Goal: Task Accomplishment & Management: Use online tool/utility

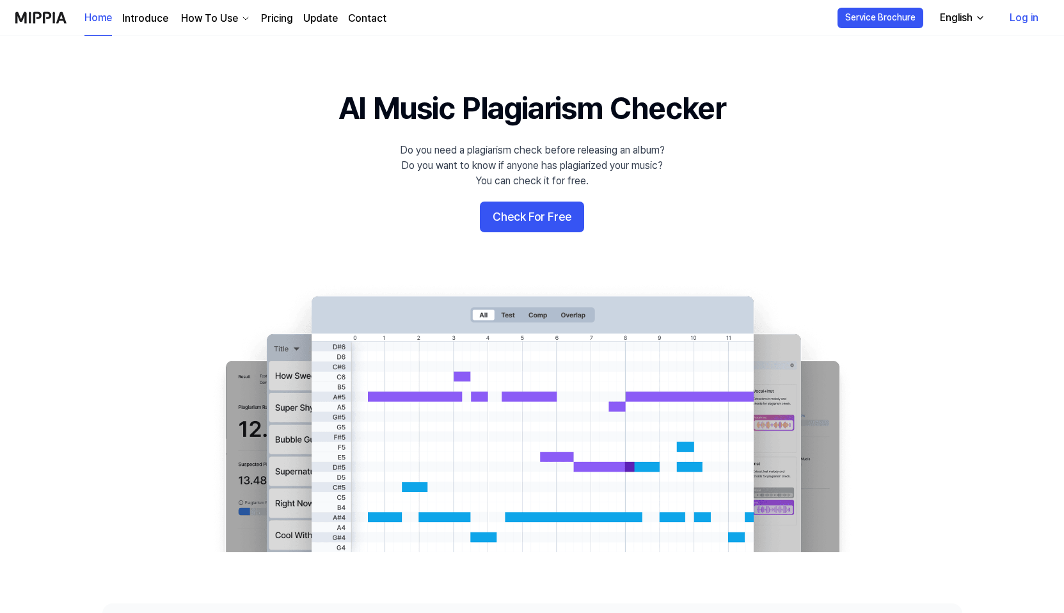
click at [544, 215] on button "Check For Free" at bounding box center [532, 217] width 104 height 31
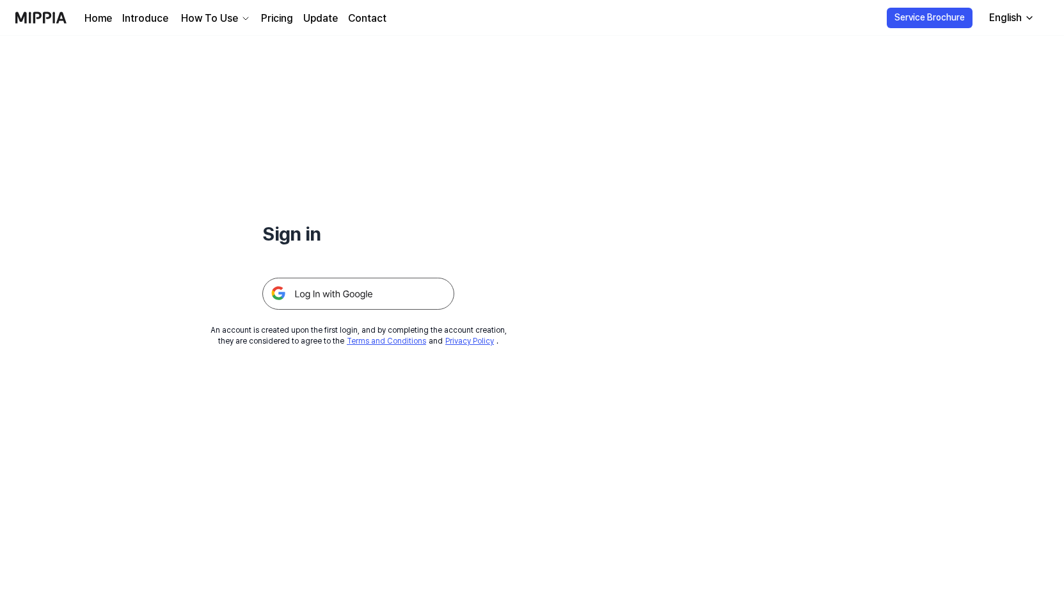
click at [391, 299] on img at bounding box center [358, 294] width 192 height 32
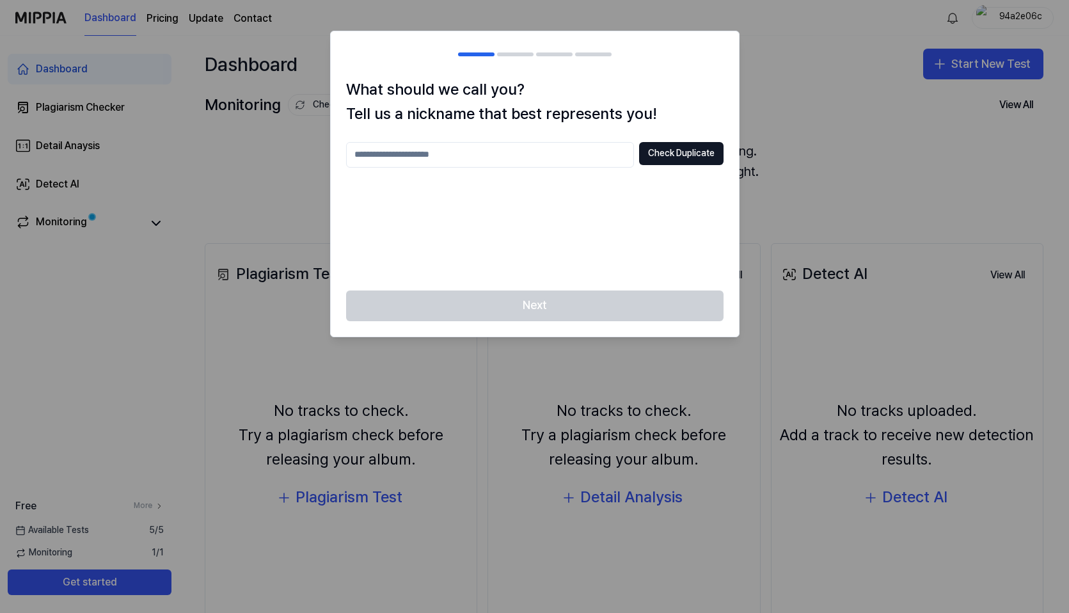
click at [581, 145] on input "text" at bounding box center [490, 155] width 288 height 26
type input "******"
click at [681, 145] on button "Check Duplicate" at bounding box center [681, 153] width 84 height 23
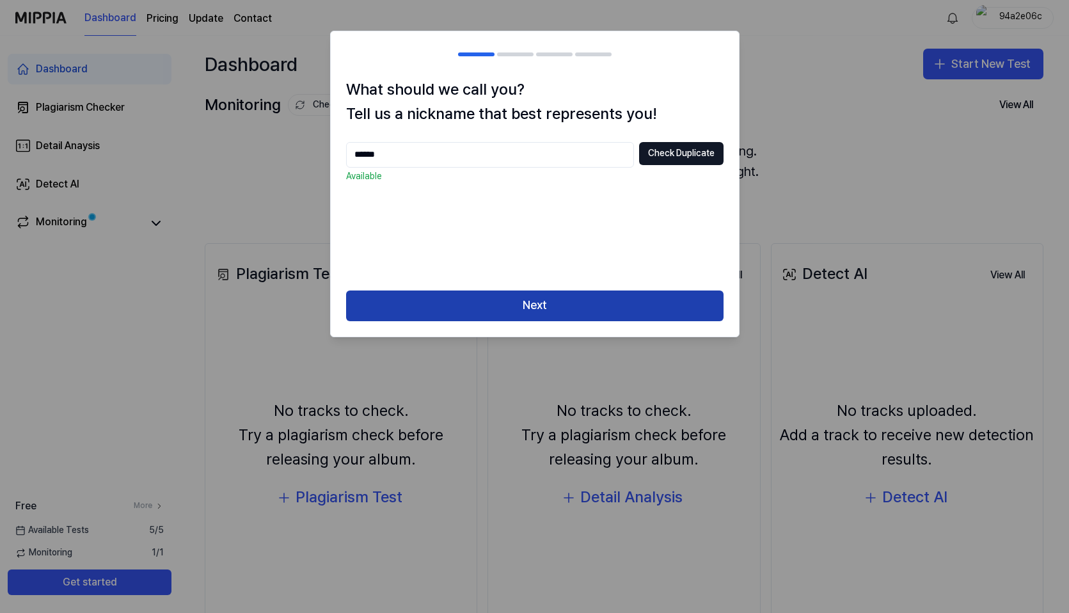
click at [592, 310] on button "Next" at bounding box center [534, 305] width 377 height 31
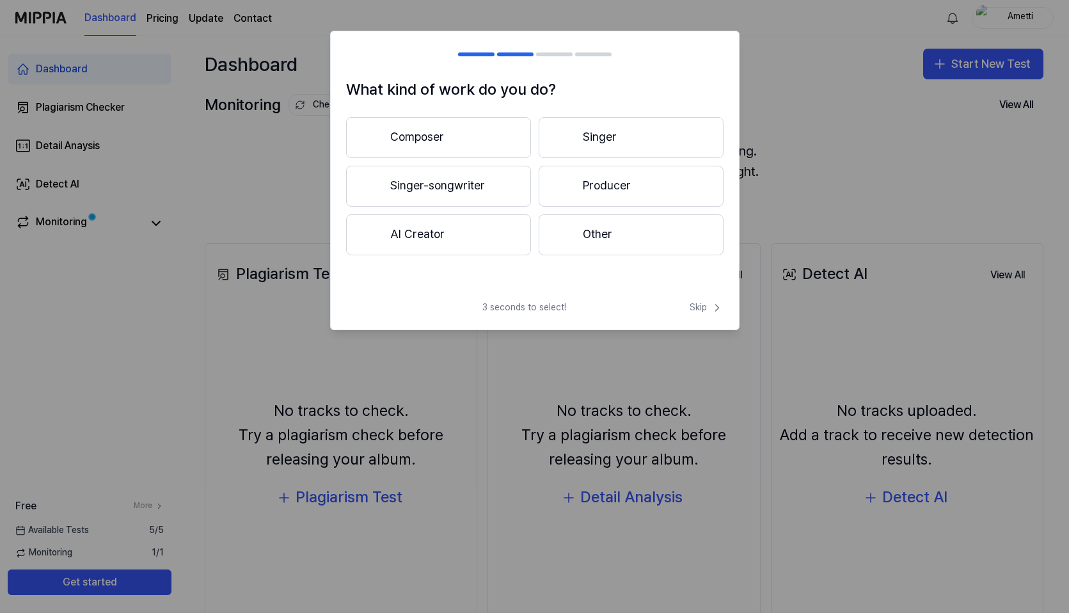
click at [603, 246] on button "Other" at bounding box center [631, 234] width 185 height 41
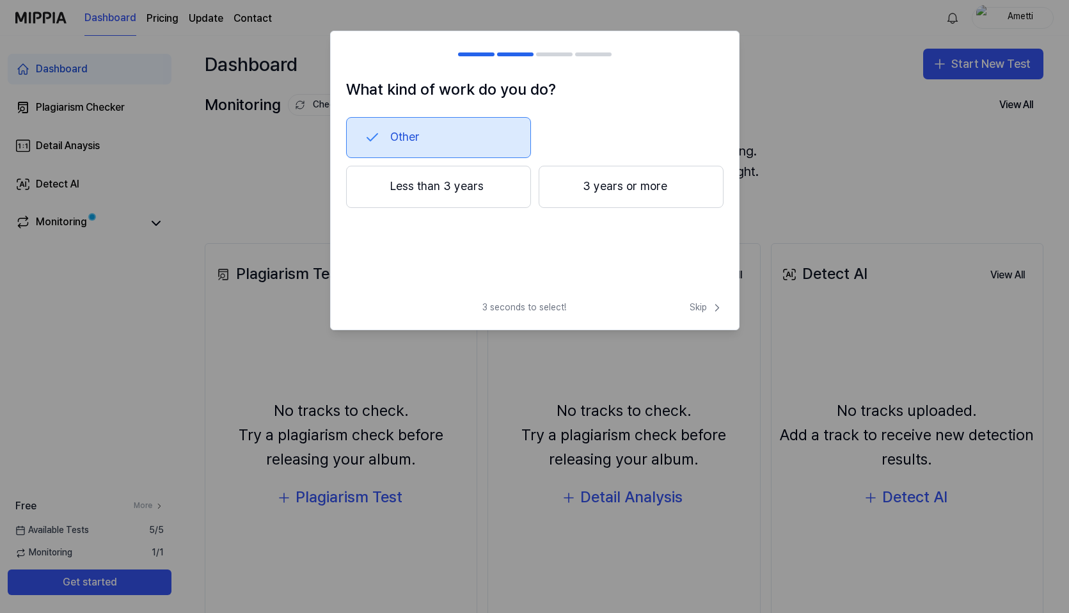
click at [489, 182] on button "Less than 3 years" at bounding box center [438, 187] width 185 height 42
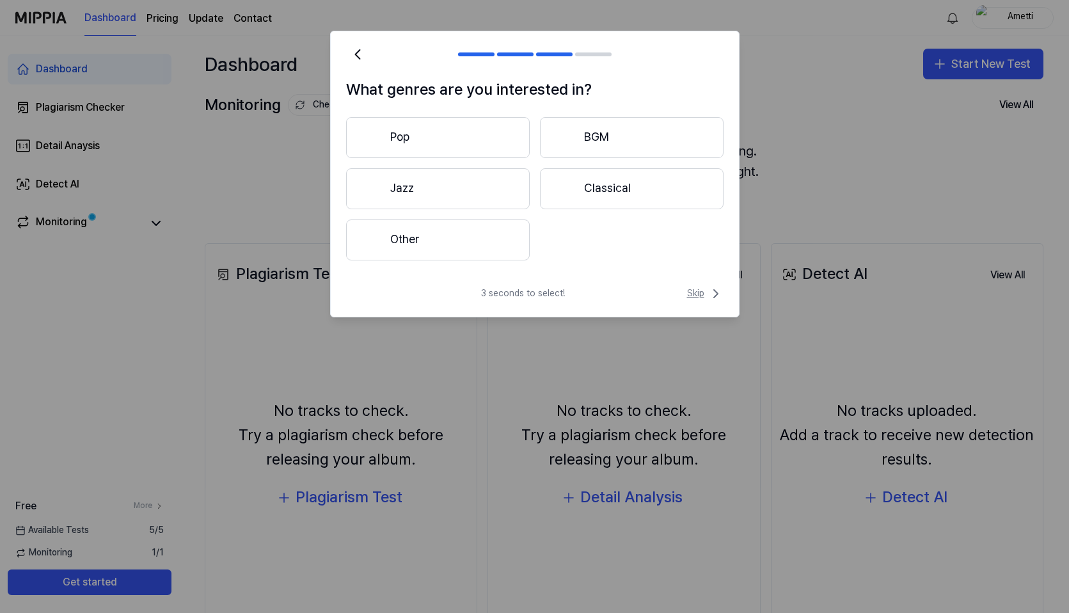
click at [706, 299] on span "Skip" at bounding box center [705, 293] width 36 height 15
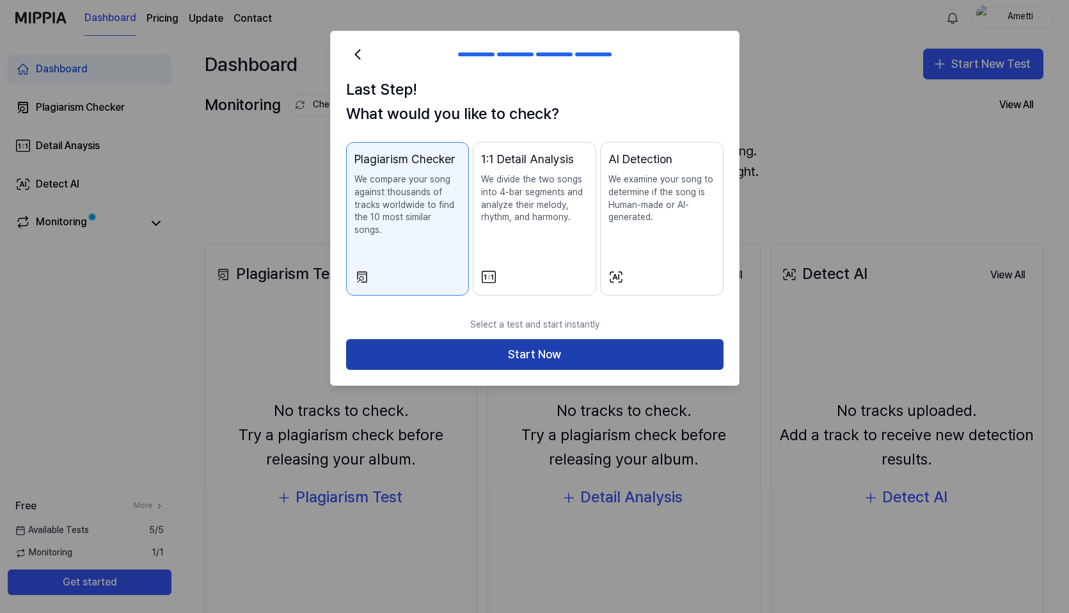
click at [666, 345] on button "Start Now" at bounding box center [534, 354] width 377 height 31
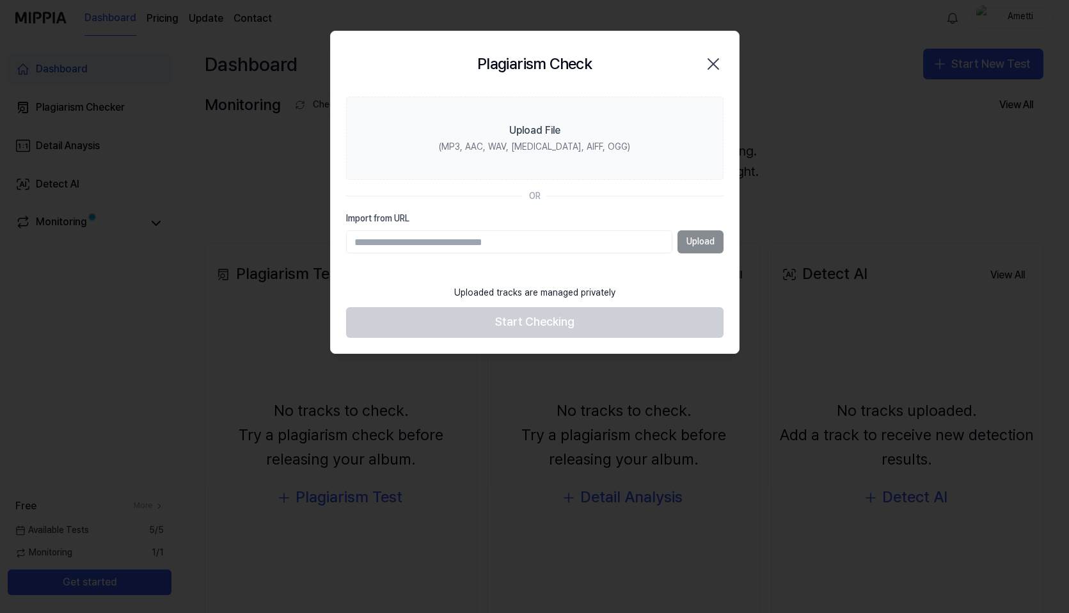
paste input "**********"
type input "**********"
click at [698, 249] on button "Upload" at bounding box center [701, 241] width 46 height 23
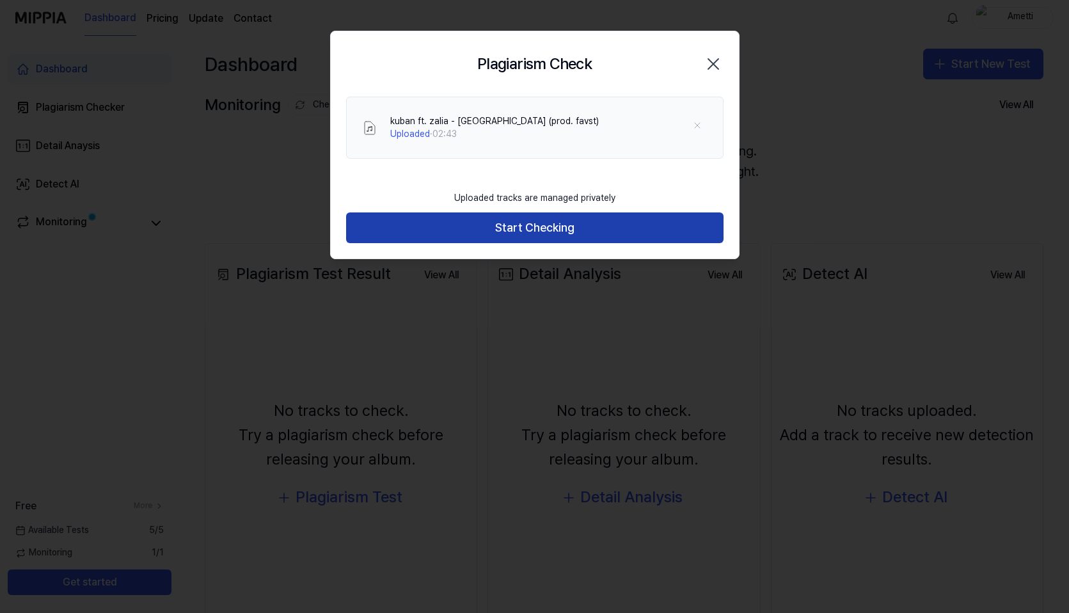
click at [518, 223] on button "Start Checking" at bounding box center [534, 227] width 377 height 31
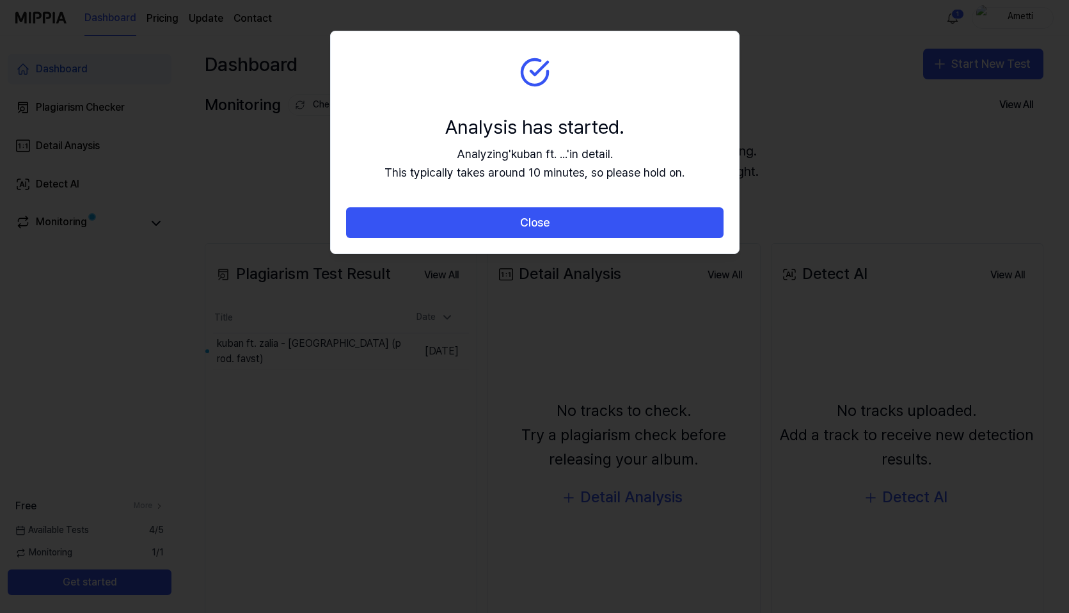
click at [635, 65] on section "Analysis has started. Analyzing ' kuban ft. ... ' in detail. This typically tak…" at bounding box center [535, 119] width 408 height 177
click at [680, 95] on section "Analysis has started. Analyzing ' kuban ft. ... ' in detail. This typically tak…" at bounding box center [535, 119] width 408 height 177
drag, startPoint x: 680, startPoint y: 95, endPoint x: 671, endPoint y: 115, distance: 22.0
click at [671, 115] on section "Analysis has started. Analyzing ' kuban ft. ... ' in detail. This typically tak…" at bounding box center [535, 119] width 408 height 177
click at [671, 115] on div "Analysis has started." at bounding box center [535, 126] width 300 height 27
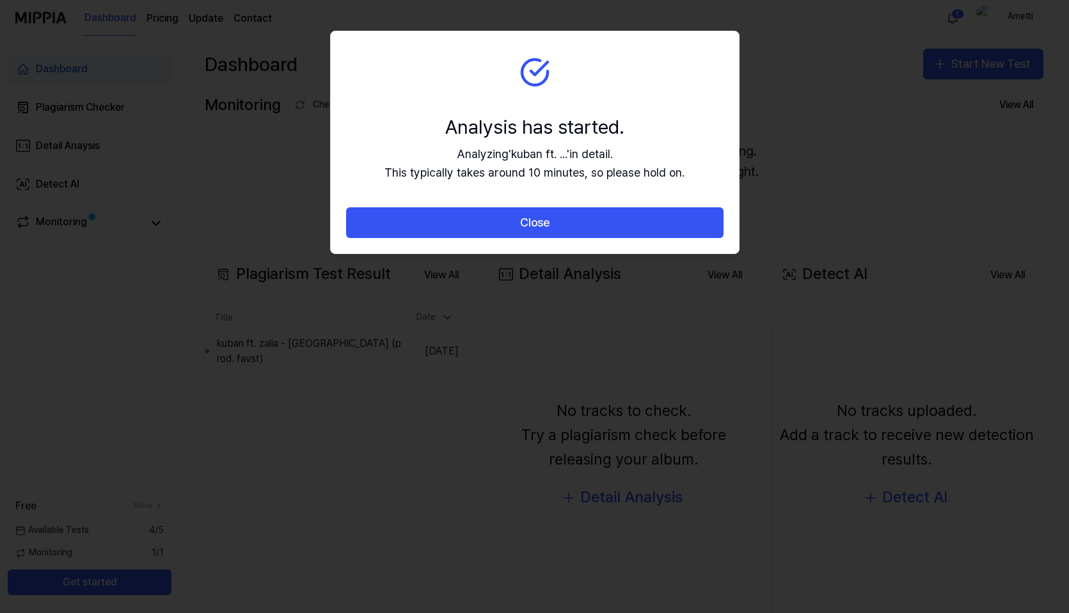
click at [631, 125] on div "Analysis has started." at bounding box center [535, 126] width 300 height 27
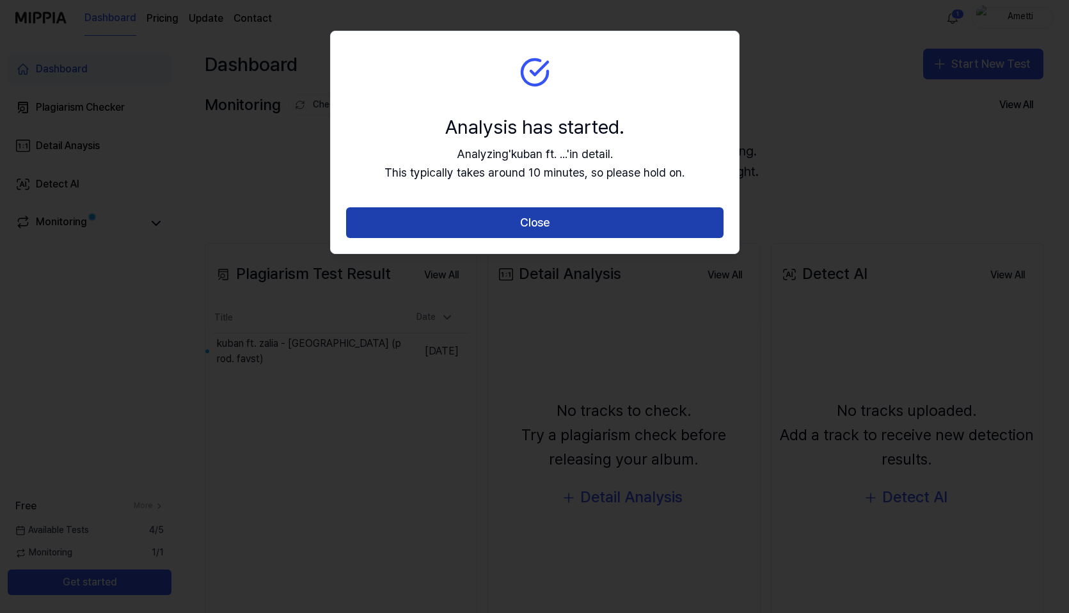
click at [640, 219] on button "Close" at bounding box center [534, 222] width 377 height 31
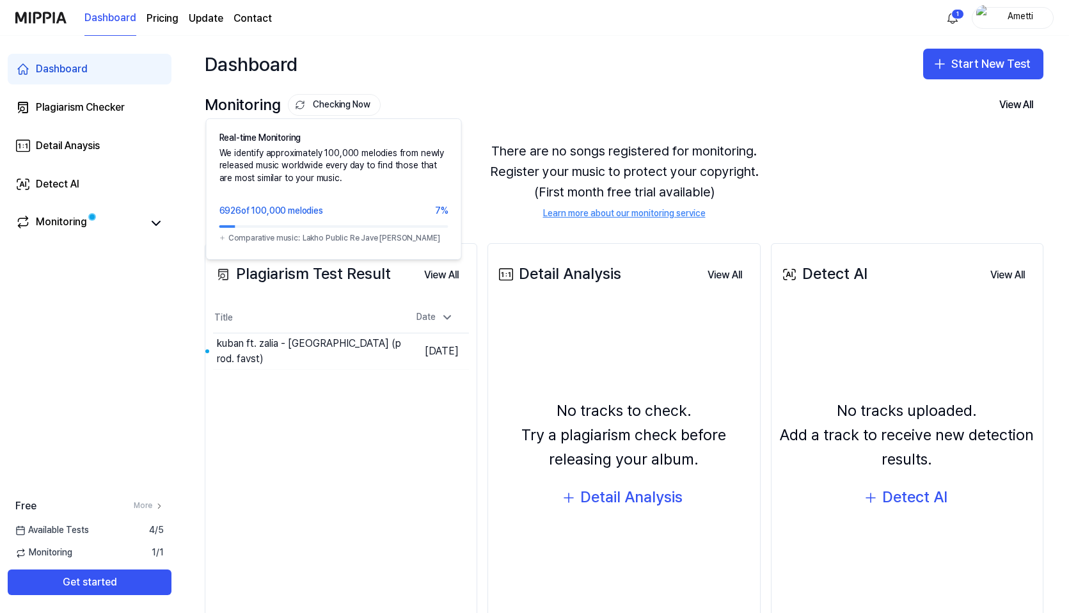
click at [324, 108] on button "Checking Now" at bounding box center [334, 105] width 93 height 22
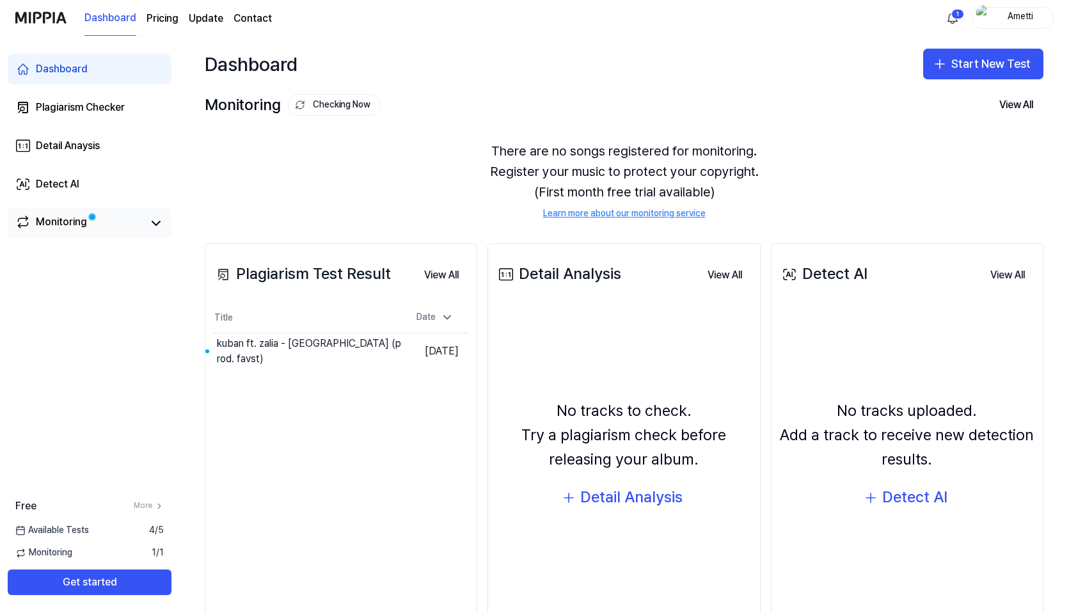
click at [74, 221] on div "Monitoring" at bounding box center [61, 223] width 51 height 18
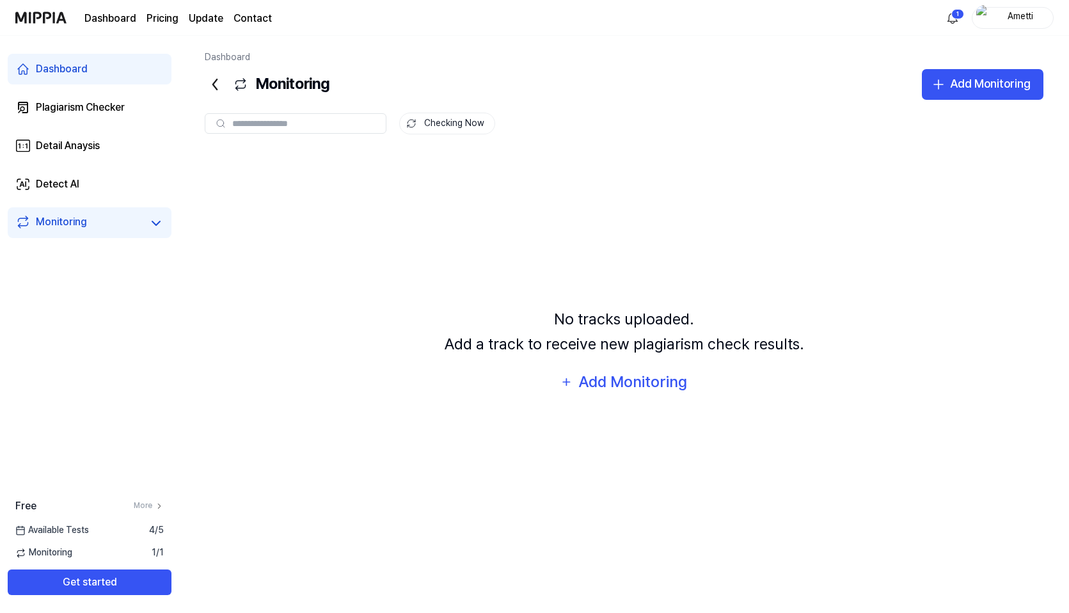
click at [102, 72] on link "Dashboard" at bounding box center [90, 69] width 164 height 31
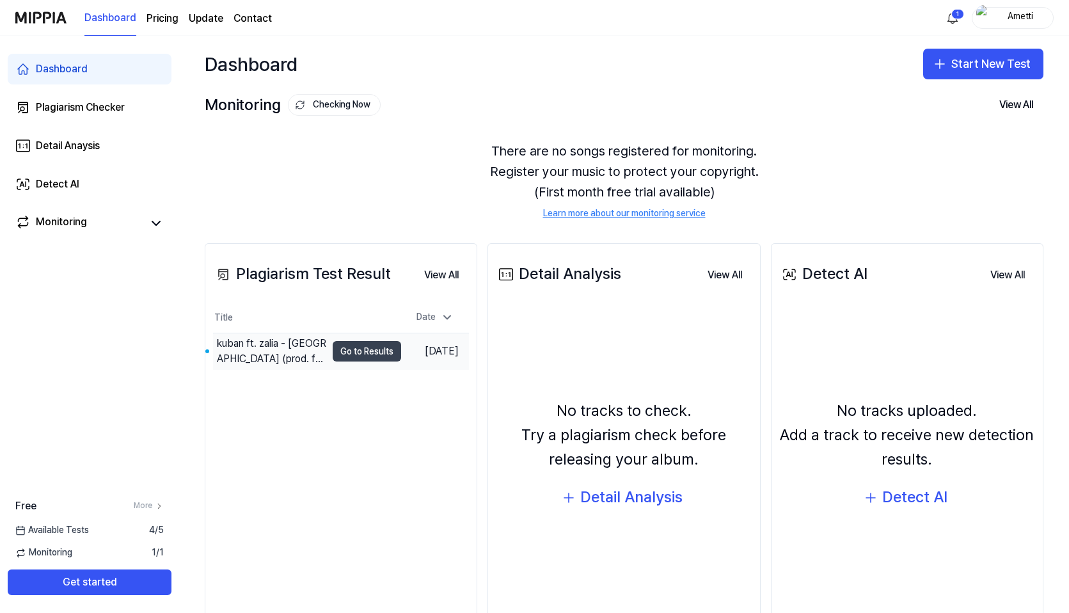
click at [333, 349] on button "Go to Results" at bounding box center [367, 351] width 68 height 20
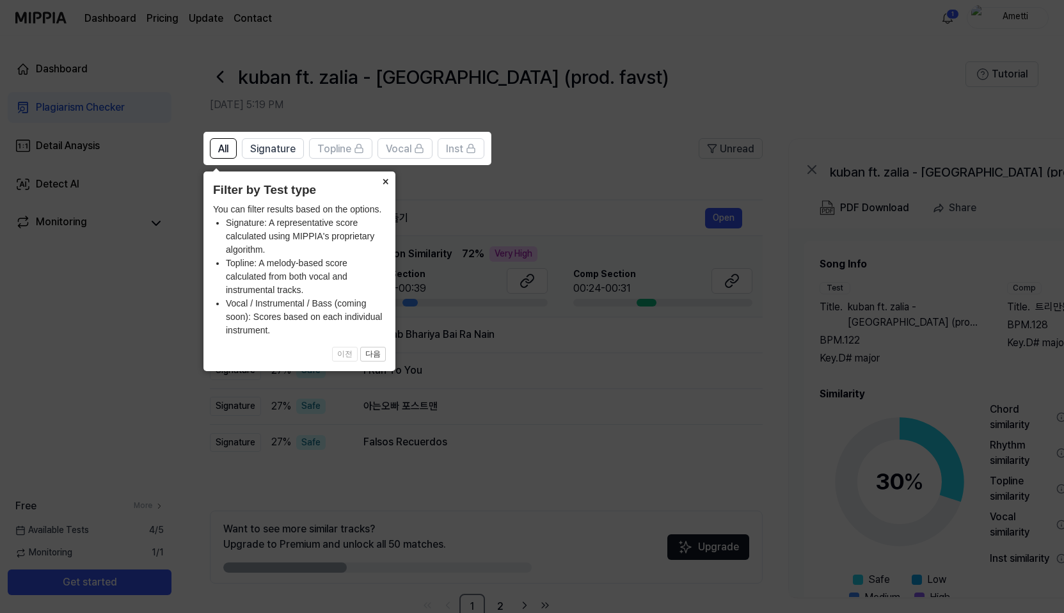
click at [388, 181] on button "×" at bounding box center [385, 180] width 20 height 18
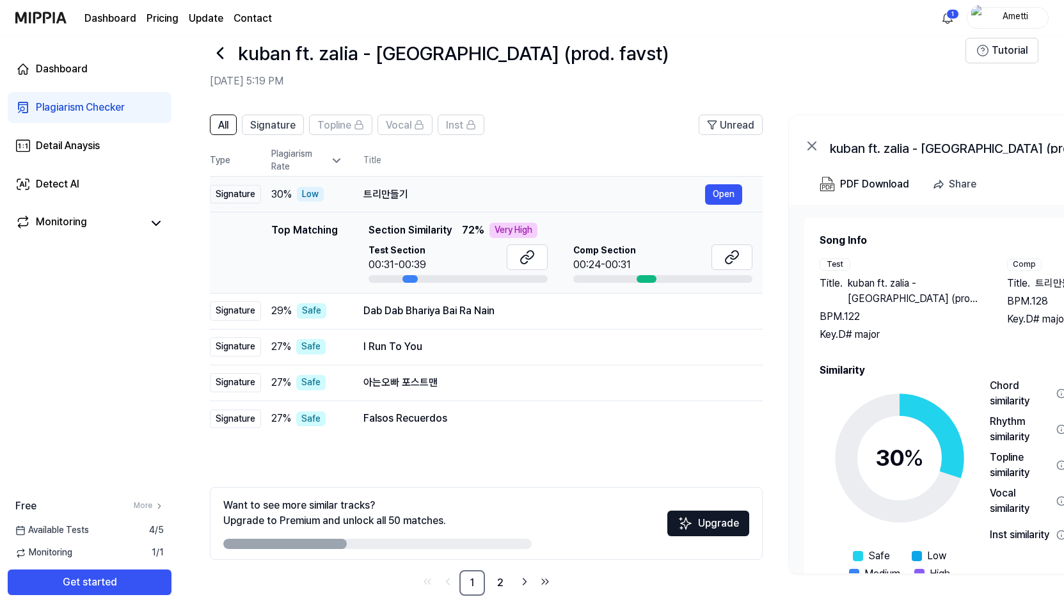
scroll to position [32, 0]
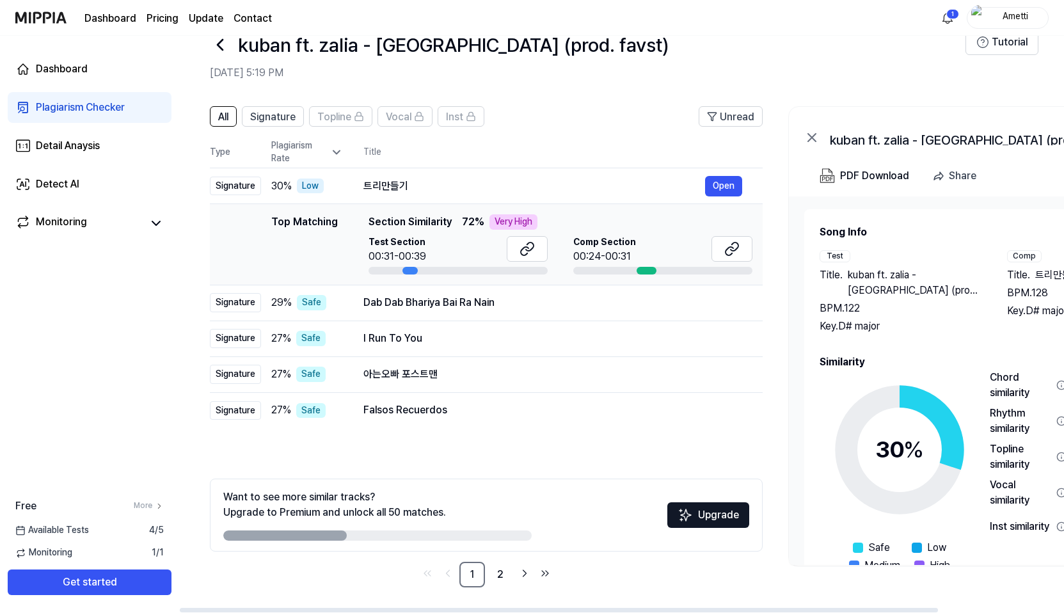
drag, startPoint x: 328, startPoint y: 534, endPoint x: 482, endPoint y: 532, distance: 154.8
click at [482, 532] on div at bounding box center [377, 535] width 308 height 10
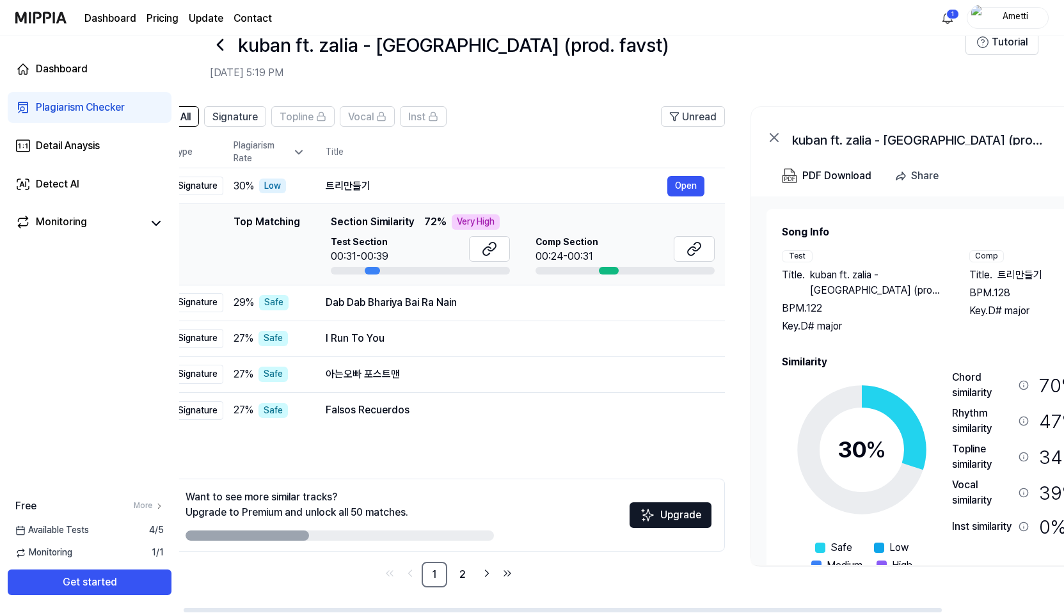
scroll to position [0, 67]
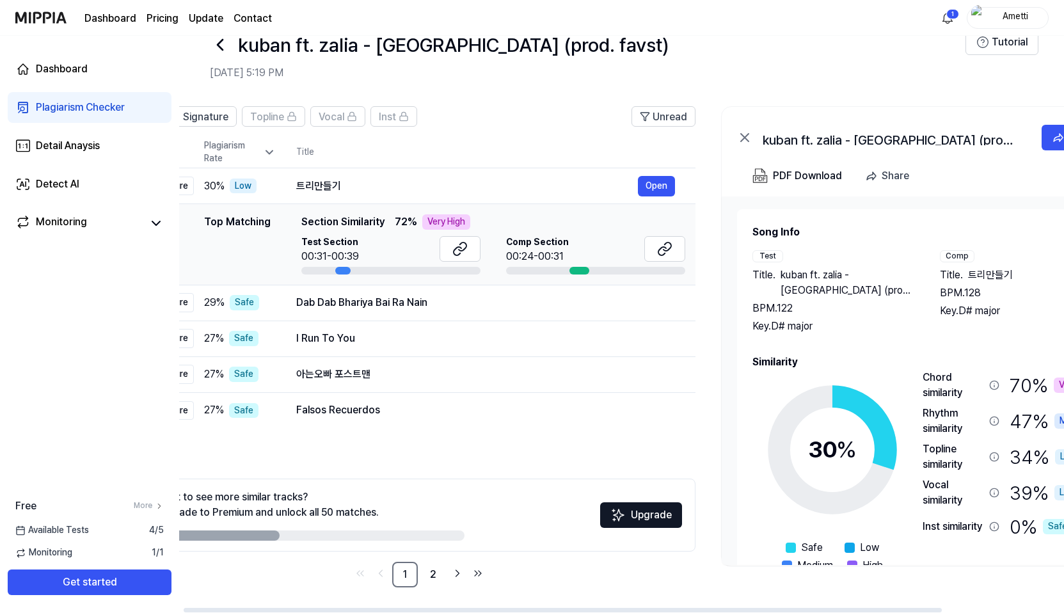
drag, startPoint x: 482, startPoint y: 532, endPoint x: 415, endPoint y: 533, distance: 67.2
click at [415, 533] on div at bounding box center [310, 535] width 308 height 10
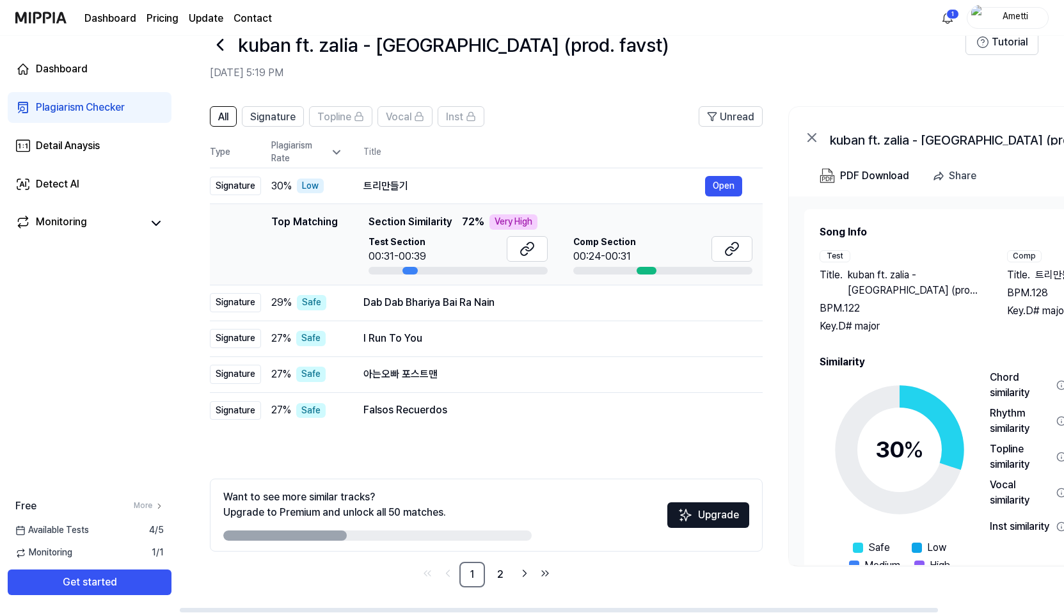
drag, startPoint x: 415, startPoint y: 533, endPoint x: 643, endPoint y: 529, distance: 227.8
click at [642, 529] on div "Want to see more similar tracks? Upgrade to Premium and unlock all 50 matches. …" at bounding box center [486, 515] width 553 height 73
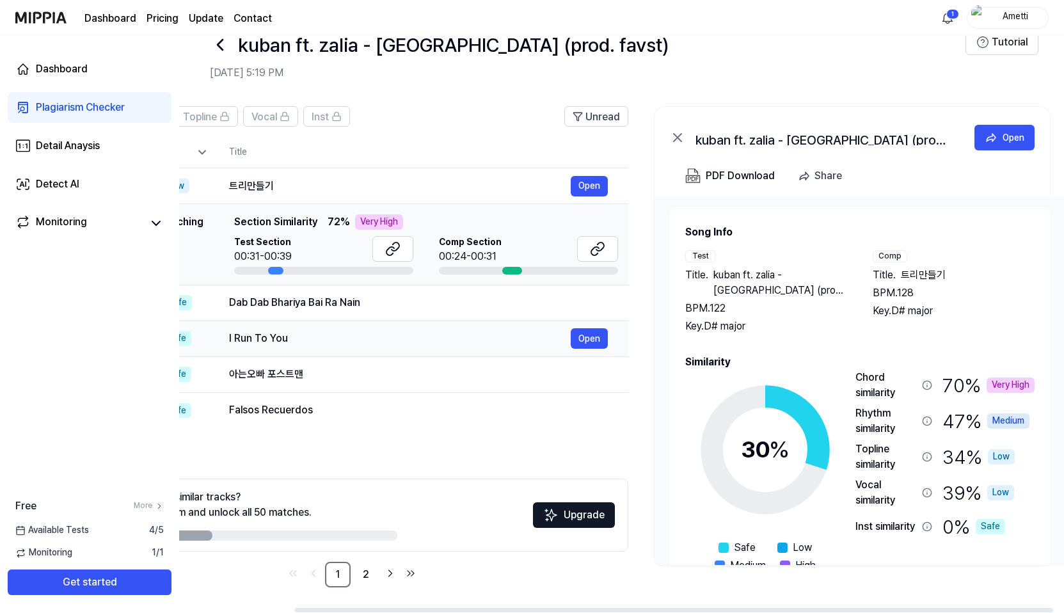
scroll to position [0, 147]
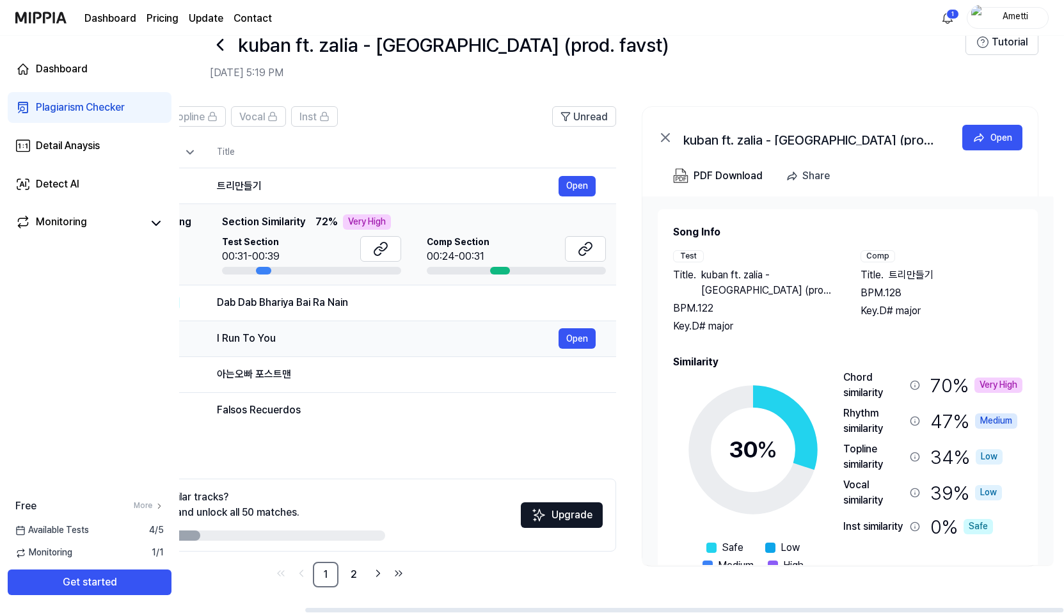
drag, startPoint x: 491, startPoint y: 303, endPoint x: 242, endPoint y: 323, distance: 249.7
click at [243, 323] on tbody "Signature 30 % Low 트리만들기 Open Top Matching Top Matching Section Similarity 72 %…" at bounding box center [339, 298] width 553 height 260
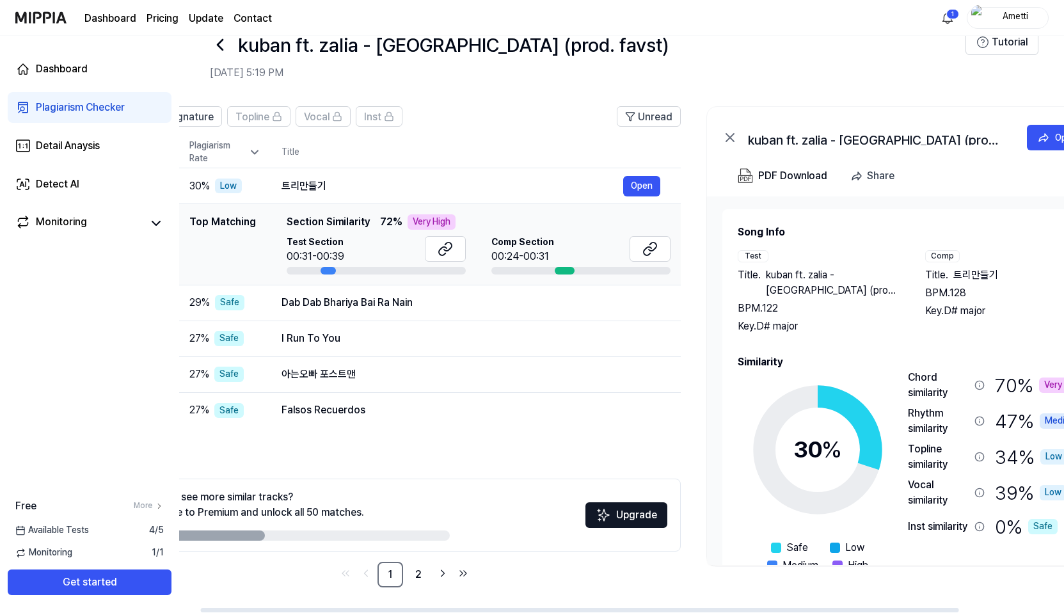
scroll to position [0, 0]
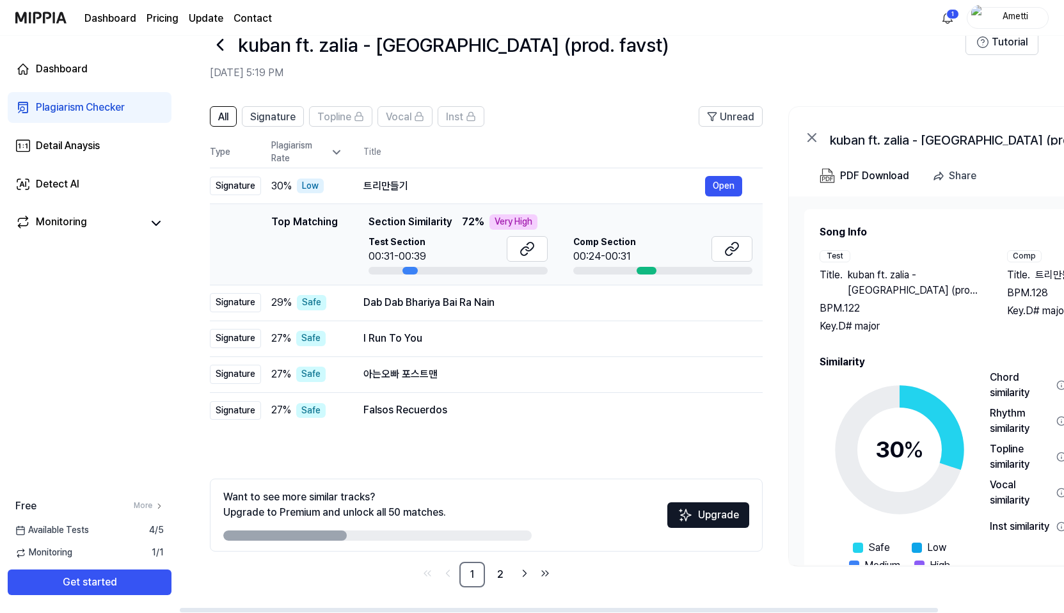
drag, startPoint x: 319, startPoint y: 218, endPoint x: 445, endPoint y: 216, distance: 126.7
click at [445, 216] on div "Top Matching Top Matching Section Similarity 72 % Very High Test Section 00:31-…" at bounding box center [486, 244] width 532 height 60
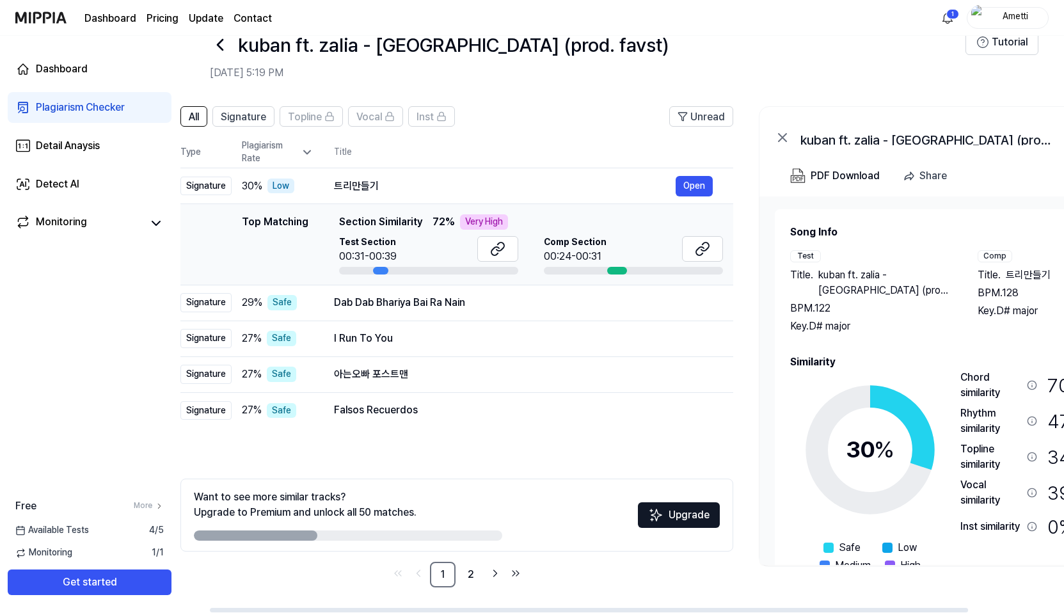
scroll to position [0, 47]
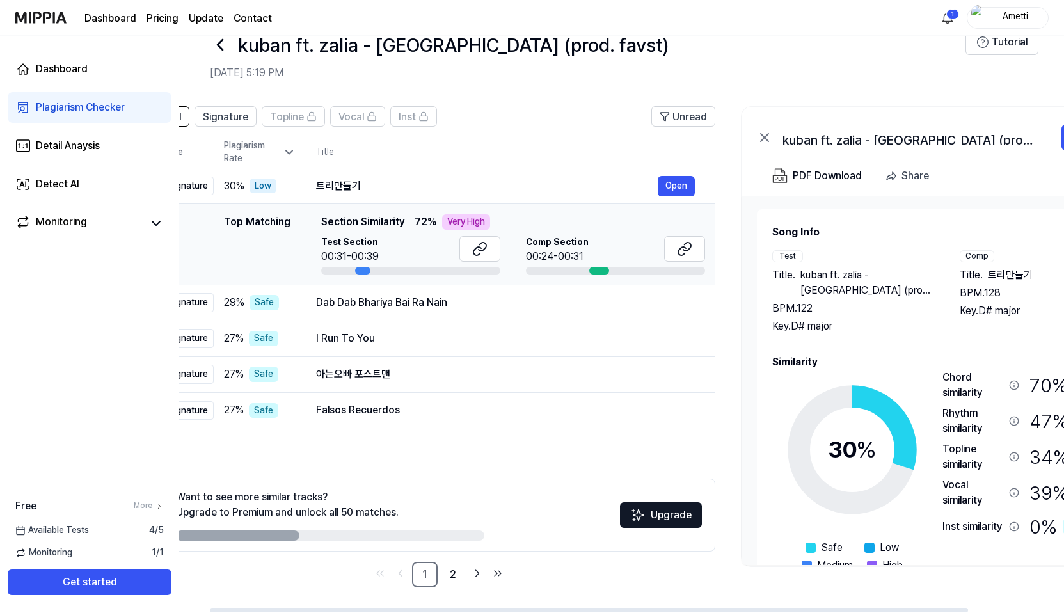
drag, startPoint x: 445, startPoint y: 216, endPoint x: 398, endPoint y: 216, distance: 47.3
click at [398, 216] on span "Section Similarity" at bounding box center [362, 221] width 83 height 15
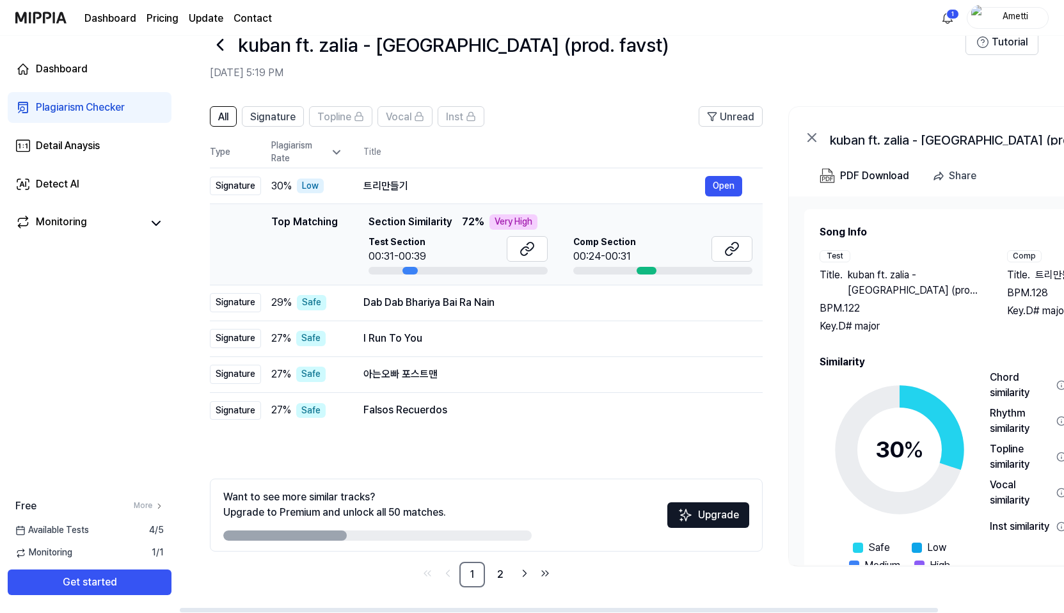
drag, startPoint x: 398, startPoint y: 216, endPoint x: 570, endPoint y: 216, distance: 172.1
click at [570, 216] on div "Top Matching Section Similarity 72 % Very High" at bounding box center [561, 221] width 384 height 15
click at [439, 190] on div "트리만들기" at bounding box center [534, 186] width 342 height 15
click at [314, 227] on div "Top Matching" at bounding box center [304, 244] width 67 height 60
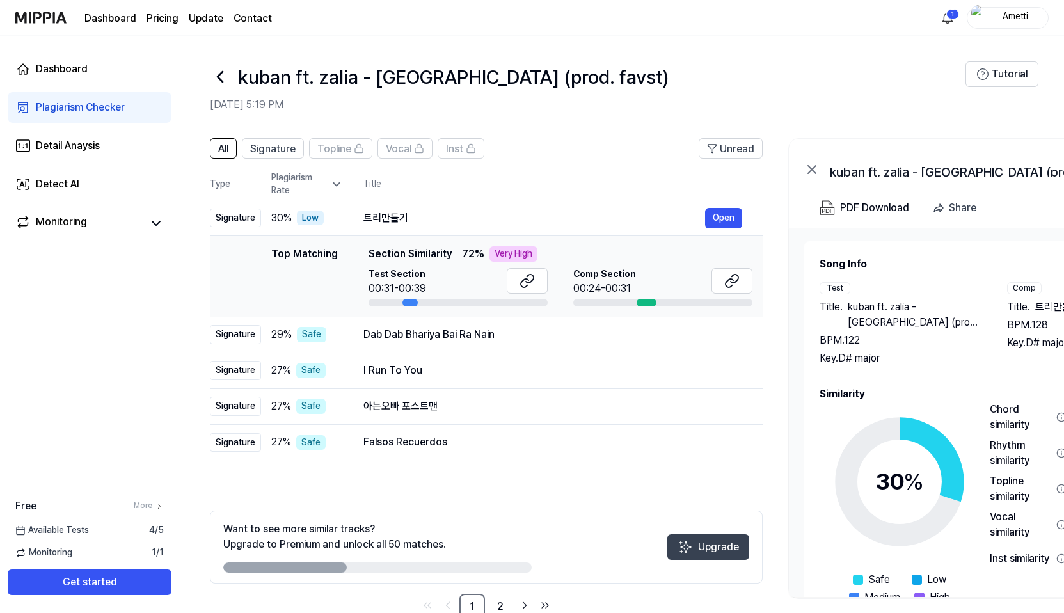
click at [695, 542] on button "Upgrade" at bounding box center [708, 547] width 82 height 26
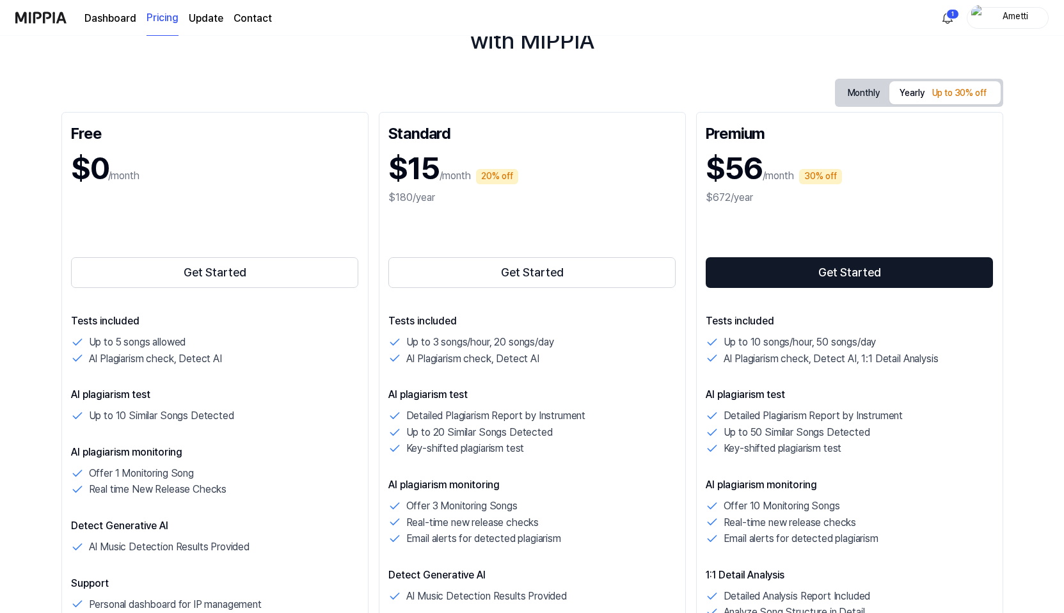
scroll to position [104, 0]
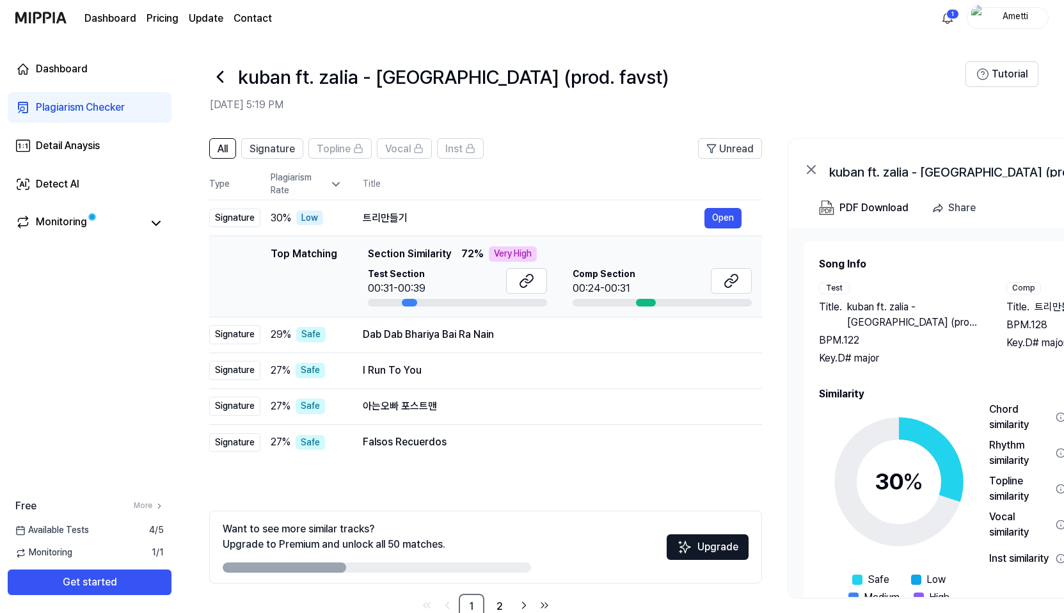
scroll to position [32, 0]
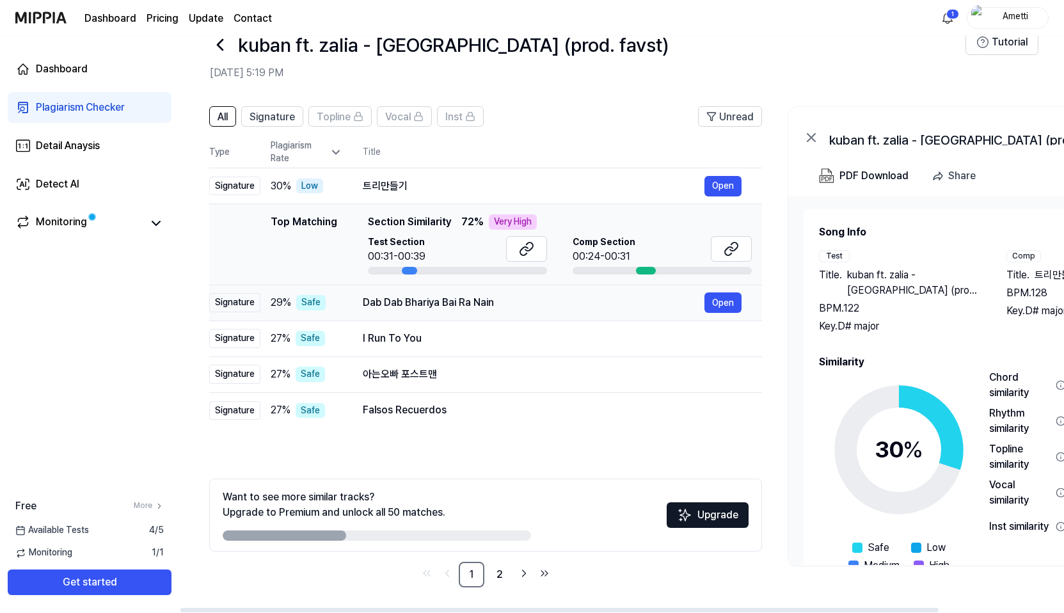
click at [562, 306] on div "Dab Dab Bhariya Bai Ra Nain" at bounding box center [534, 302] width 342 height 15
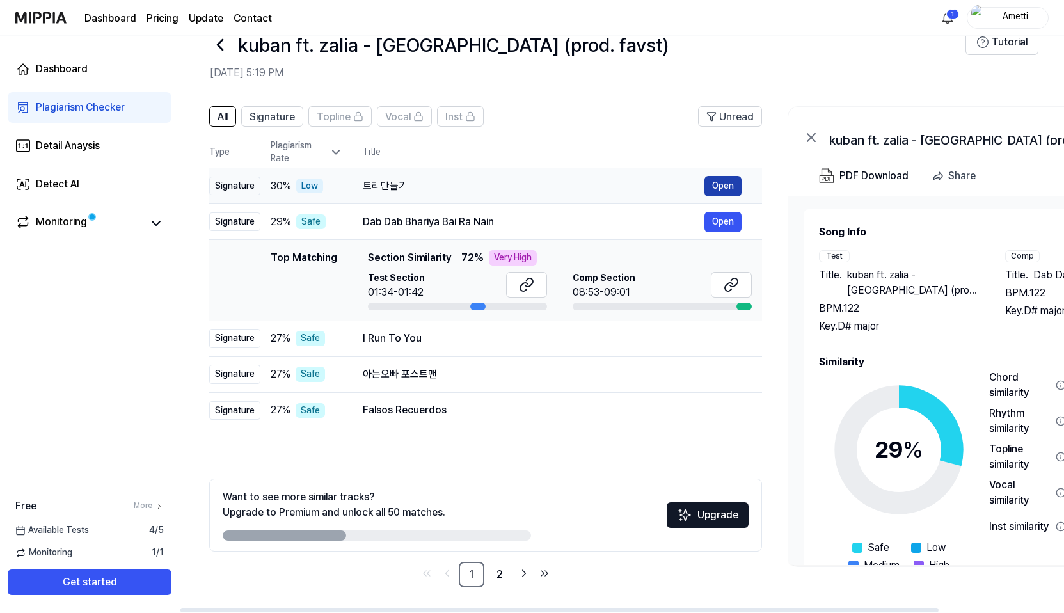
click at [726, 184] on button "Open" at bounding box center [722, 186] width 37 height 20
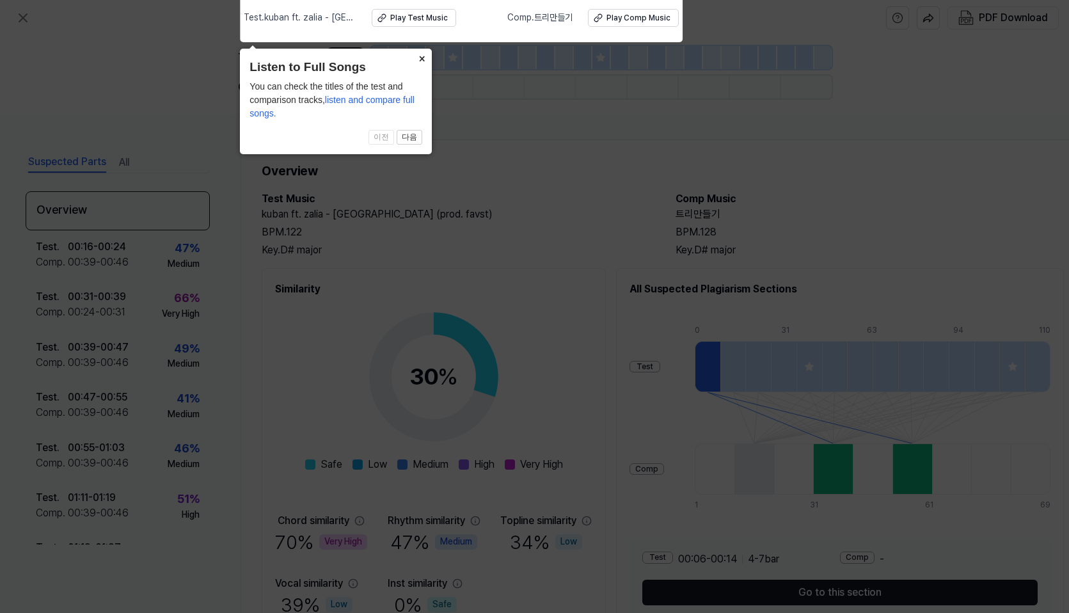
click at [422, 56] on button "×" at bounding box center [421, 58] width 20 height 18
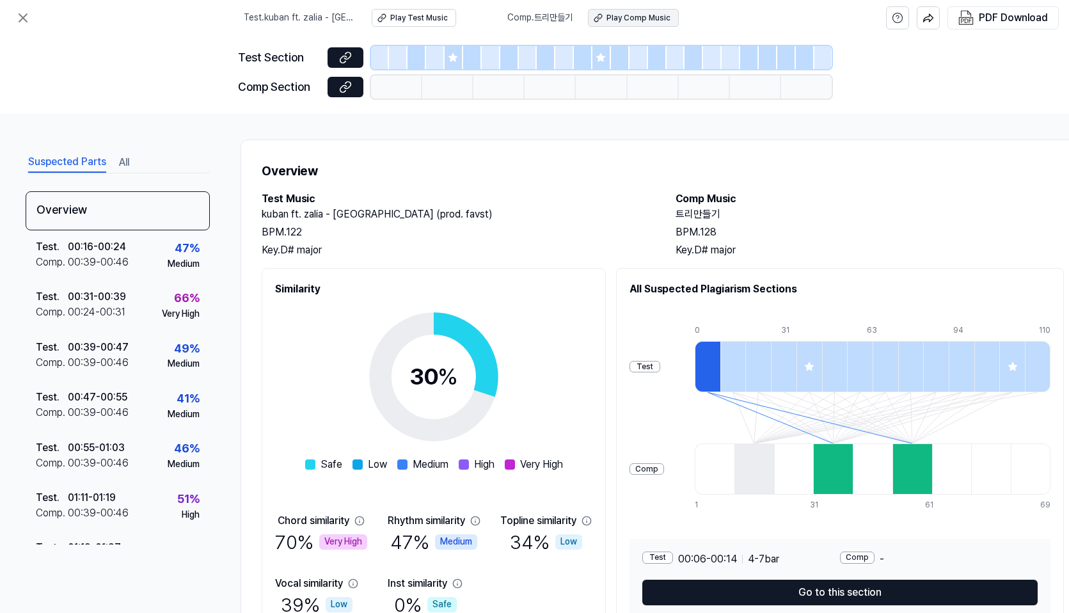
click at [634, 15] on div "Play Comp Music" at bounding box center [639, 18] width 64 height 11
click at [431, 15] on div "Play Test Music" at bounding box center [419, 18] width 58 height 11
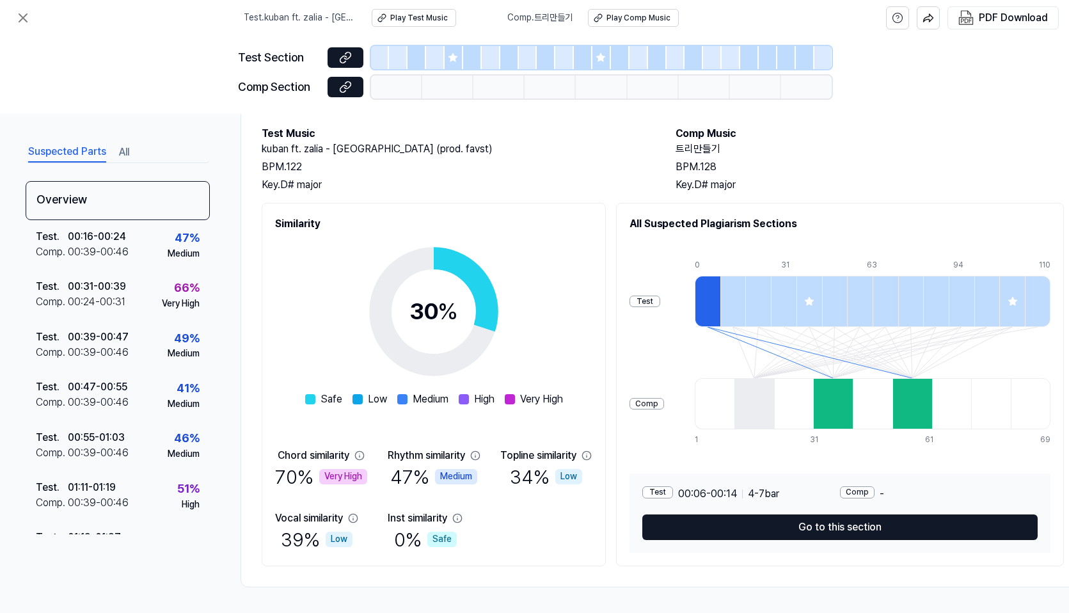
scroll to position [70, 0]
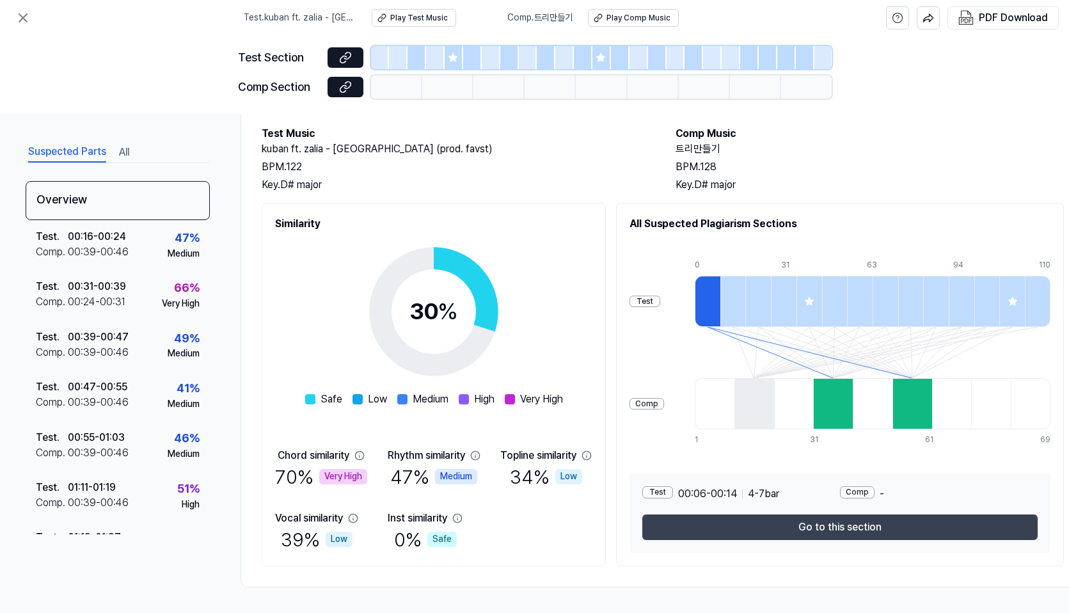
click at [822, 518] on button "Go to this section" at bounding box center [839, 527] width 395 height 26
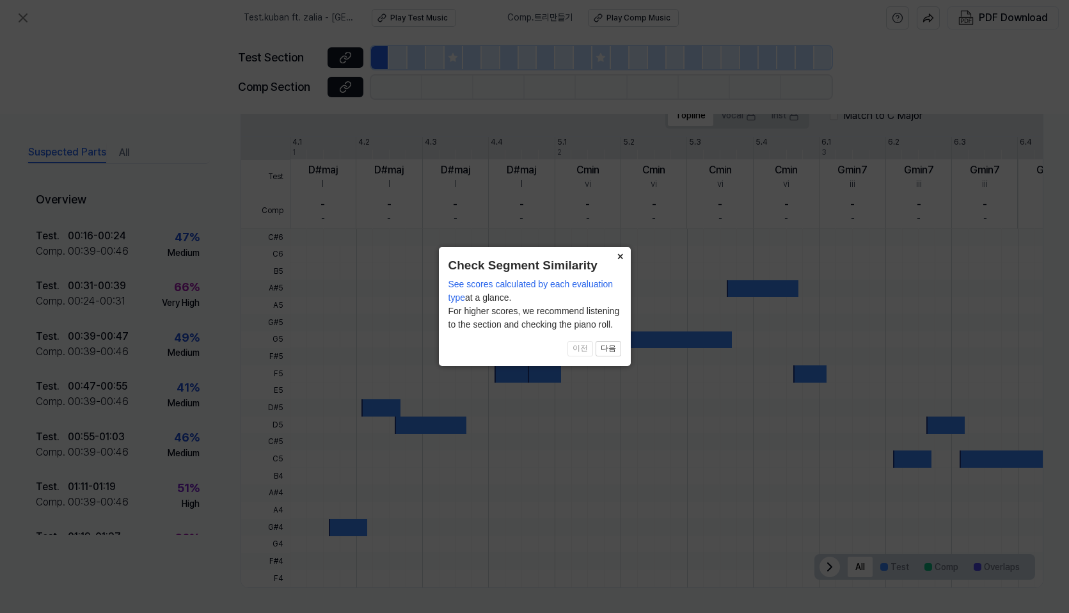
click at [617, 255] on button "×" at bounding box center [620, 256] width 20 height 18
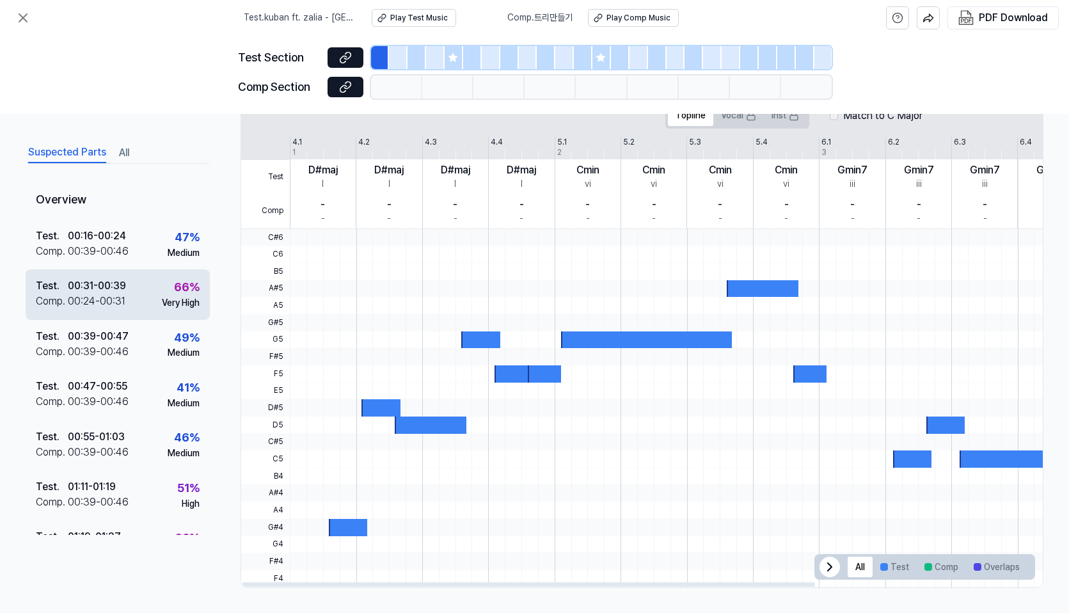
click at [131, 285] on div "Test . 00:31 - 00:39 Comp . 00:24 - 00:31 66 % Very High" at bounding box center [118, 294] width 184 height 50
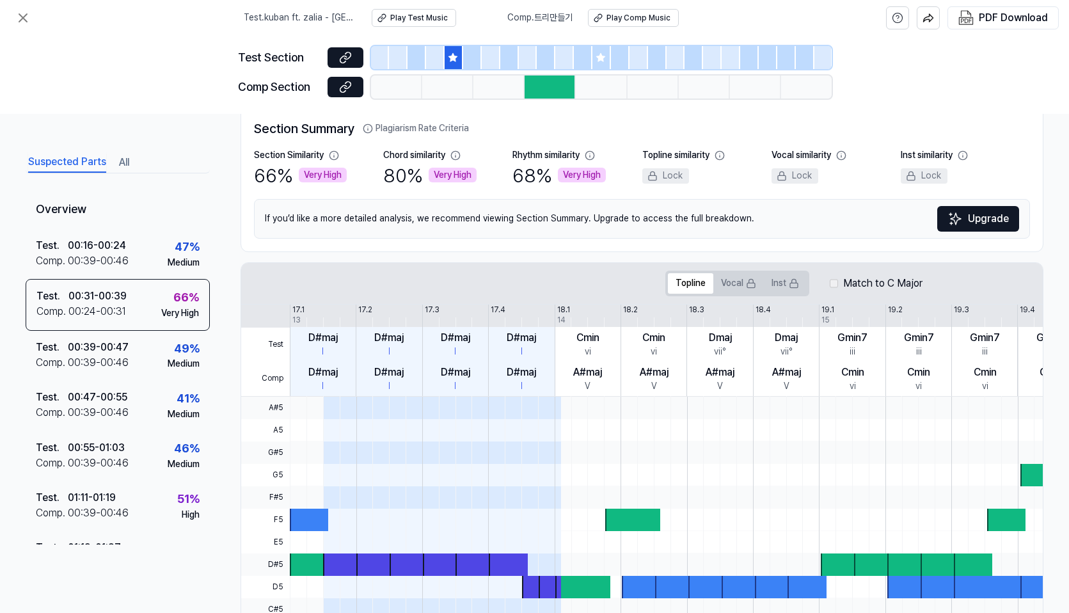
scroll to position [0, 0]
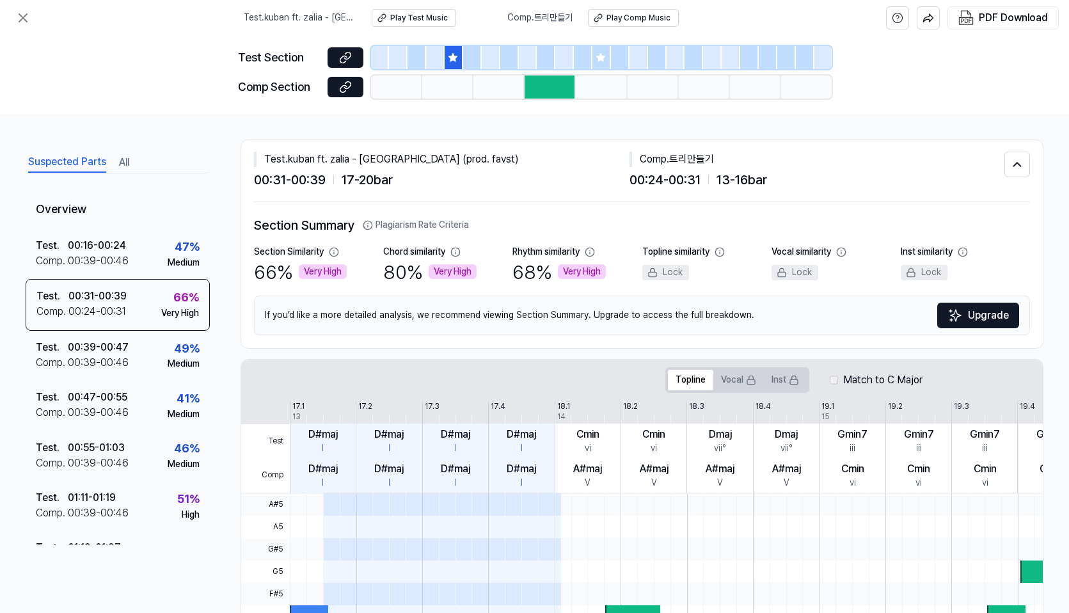
click at [705, 161] on div "Comp . 트리만들기" at bounding box center [818, 159] width 376 height 15
click at [557, 82] on div at bounding box center [550, 86] width 51 height 23
click at [655, 19] on div "Play Comp Music" at bounding box center [639, 18] width 64 height 11
click at [28, 23] on icon at bounding box center [22, 17] width 15 height 15
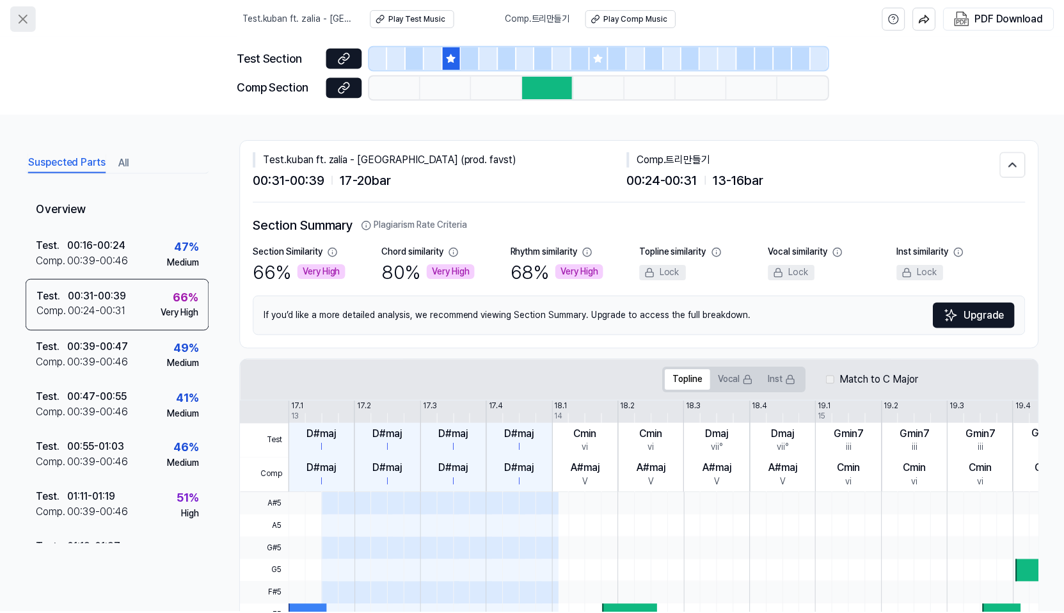
scroll to position [32, 0]
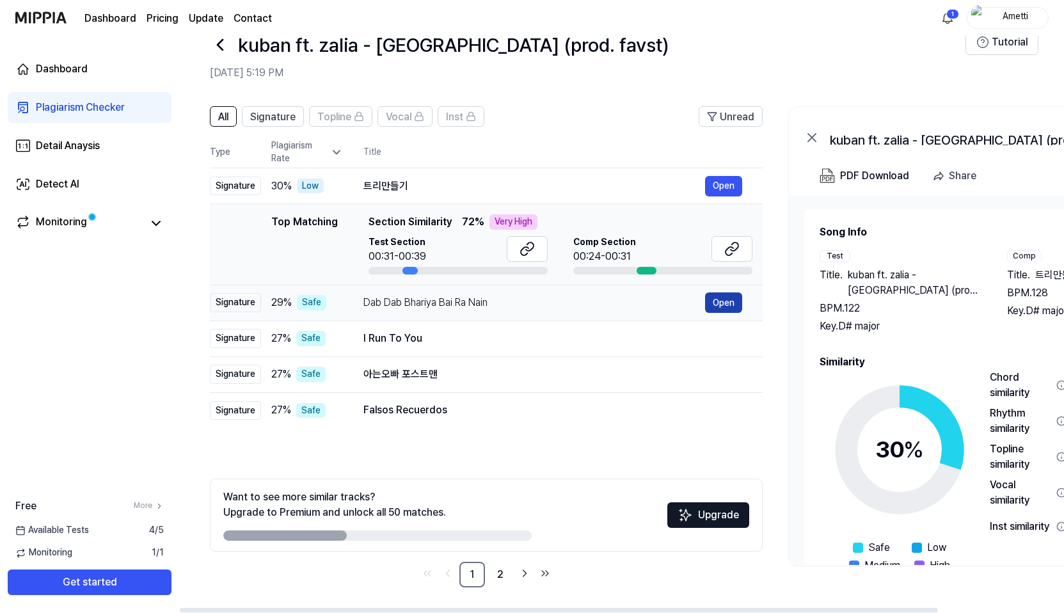
click at [717, 303] on button "Open" at bounding box center [723, 302] width 37 height 20
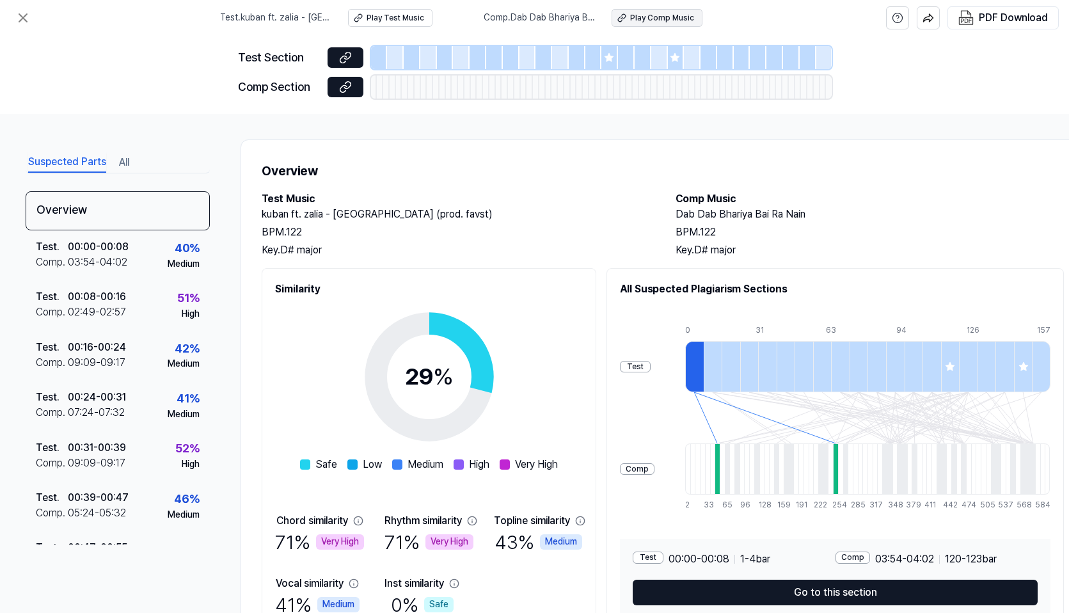
click at [672, 26] on button "Play Comp Music" at bounding box center [657, 18] width 91 height 18
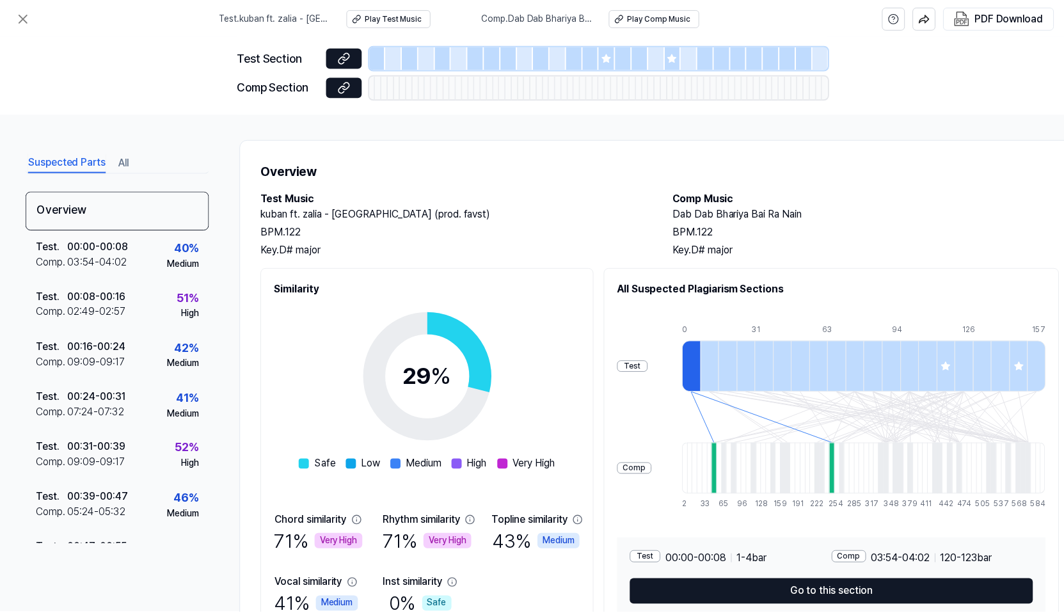
scroll to position [32, 0]
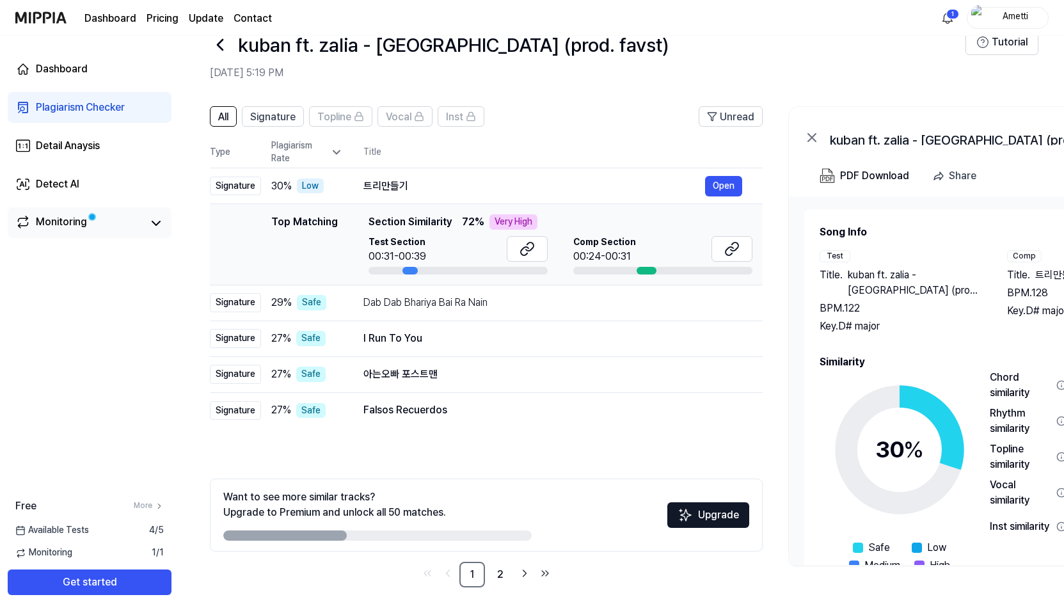
click at [100, 228] on link "Monitoring" at bounding box center [79, 223] width 128 height 18
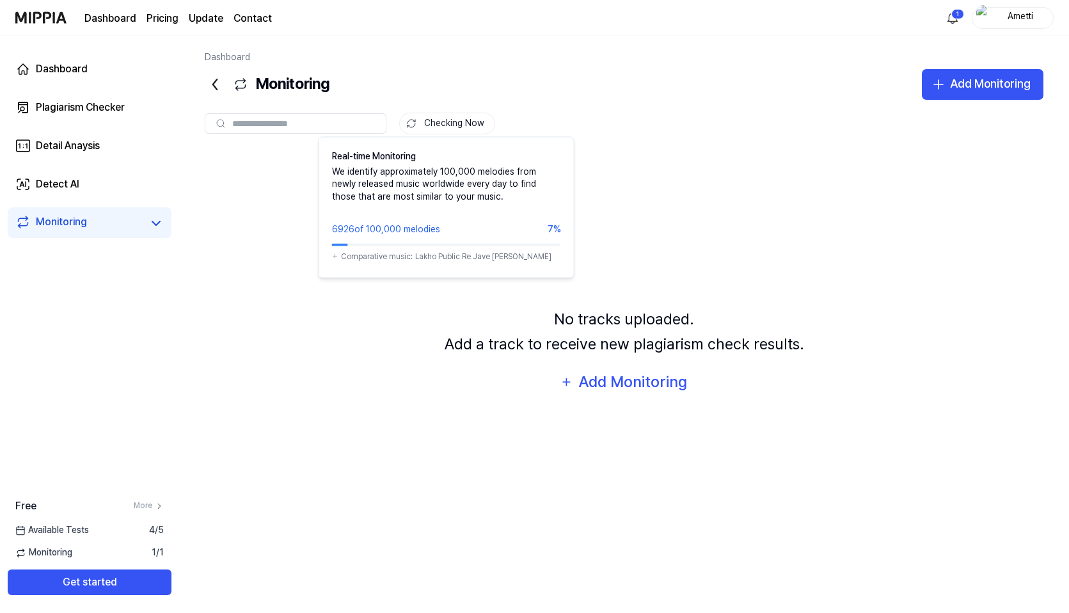
click at [434, 120] on button "Checking Now" at bounding box center [447, 124] width 96 height 22
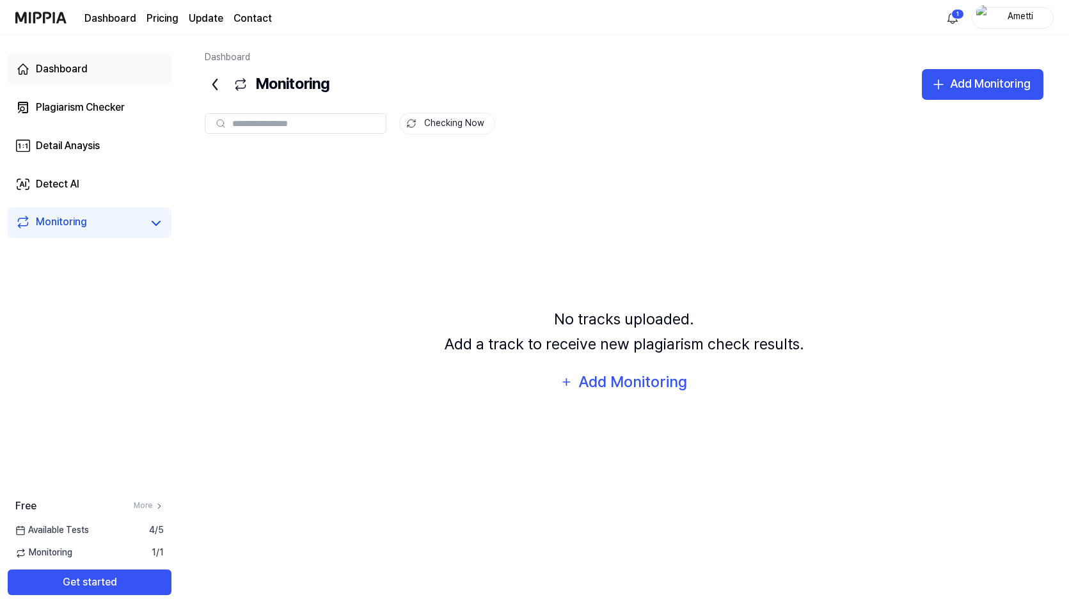
click at [88, 77] on link "Dashboard" at bounding box center [90, 69] width 164 height 31
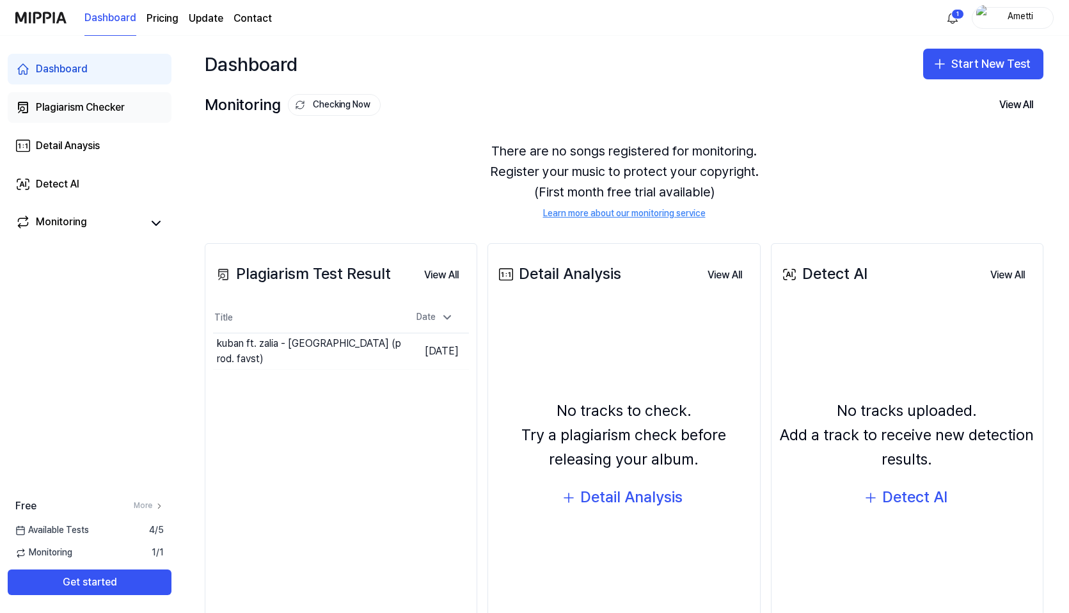
click at [101, 112] on div "Plagiarism Checker" at bounding box center [80, 107] width 89 height 15
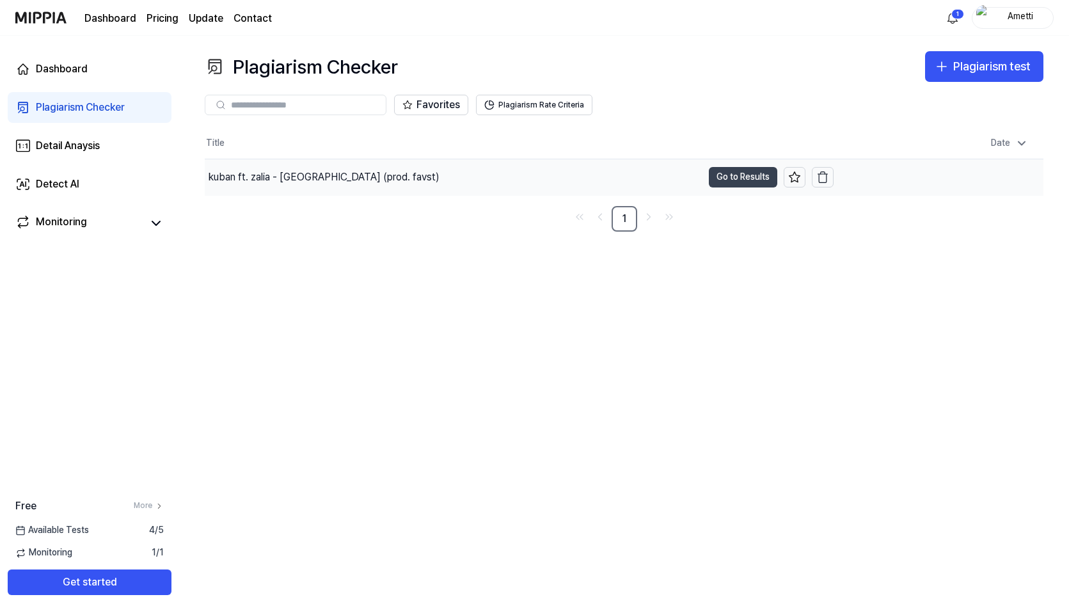
click at [757, 176] on button "Go to Results" at bounding box center [743, 177] width 68 height 20
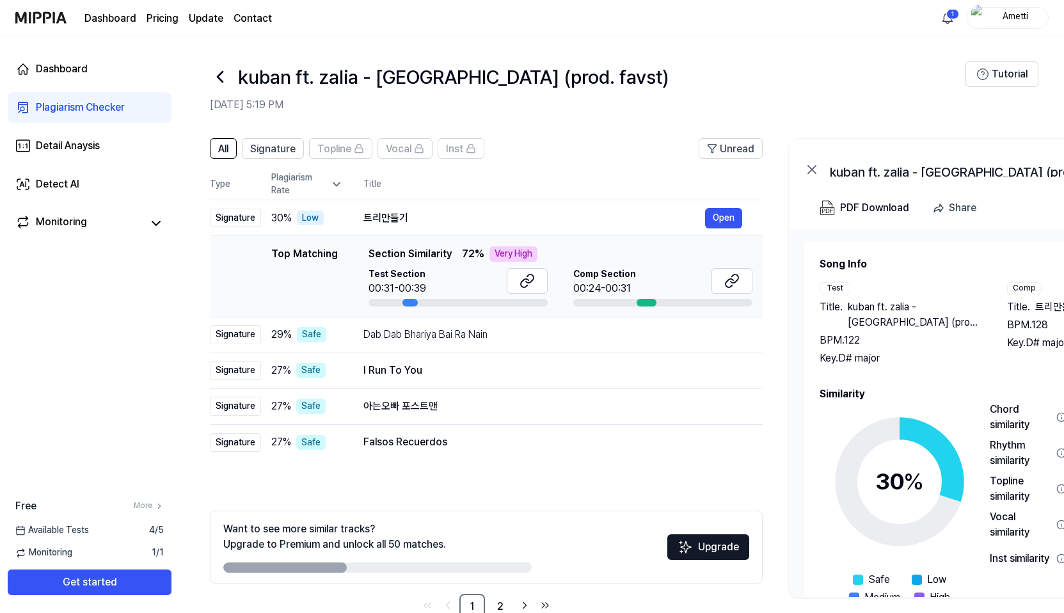
scroll to position [54, 0]
